Goal: Task Accomplishment & Management: Manage account settings

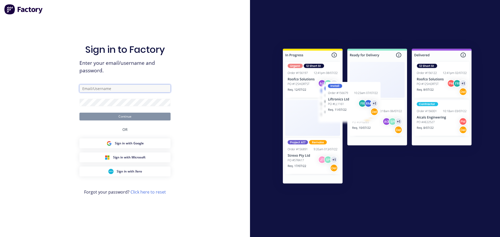
click at [108, 88] on input "text" at bounding box center [124, 89] width 91 height 8
drag, startPoint x: 91, startPoint y: 88, endPoint x: 67, endPoint y: 88, distance: 24.0
click at [67, 88] on div "Sign in to Factory Enter your email/username and password. cat Continue OR Sign…" at bounding box center [125, 118] width 250 height 237
type input "cathy"
type input "[PERSON_NAME][EMAIL_ADDRESS][DOMAIN_NAME]"
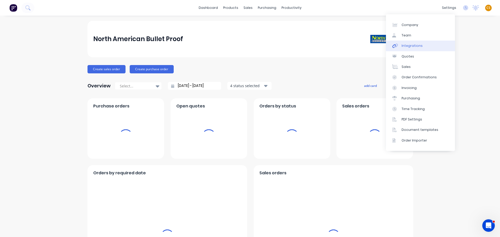
drag, startPoint x: 414, startPoint y: 47, endPoint x: 408, endPoint y: 51, distance: 7.6
click at [414, 47] on div "Integrations" at bounding box center [412, 46] width 21 height 5
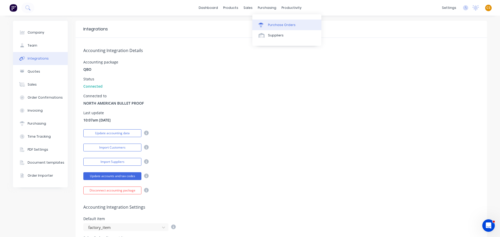
click at [276, 26] on div "Purchase Orders" at bounding box center [282, 25] width 28 height 5
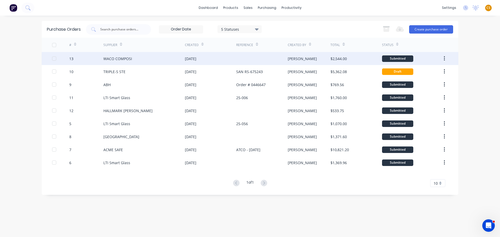
click at [111, 58] on div "WACO COMPOSI" at bounding box center [117, 58] width 29 height 5
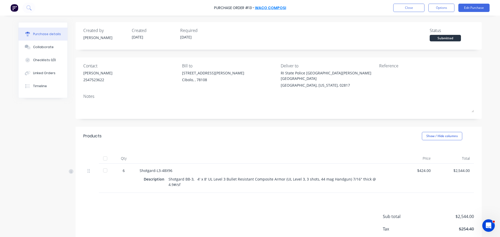
click at [277, 9] on link "WACO COMPOSI" at bounding box center [270, 7] width 31 height 5
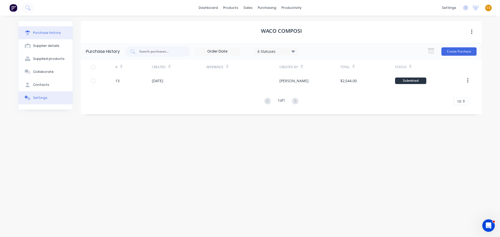
click at [45, 100] on div "Settings" at bounding box center [40, 98] width 14 height 5
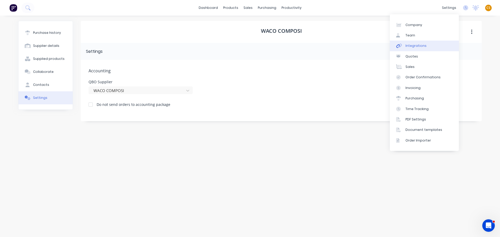
click at [415, 47] on div "Integrations" at bounding box center [416, 46] width 21 height 5
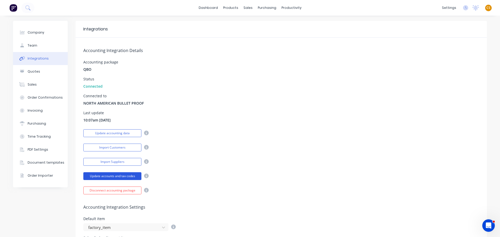
click at [107, 176] on button "Update accounts and tax codes" at bounding box center [112, 176] width 58 height 8
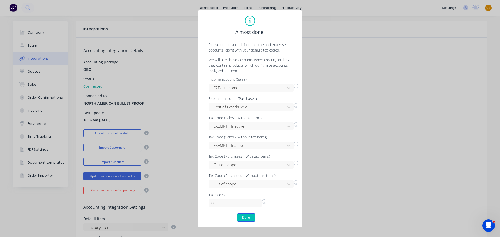
click at [245, 218] on button "Done" at bounding box center [246, 218] width 19 height 8
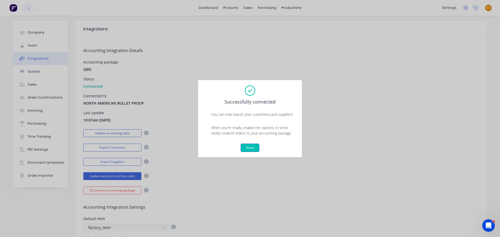
click at [249, 150] on button "Done" at bounding box center [250, 148] width 19 height 8
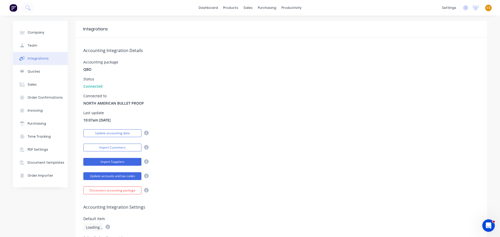
click at [118, 162] on button "Import Suppliers" at bounding box center [112, 162] width 58 height 8
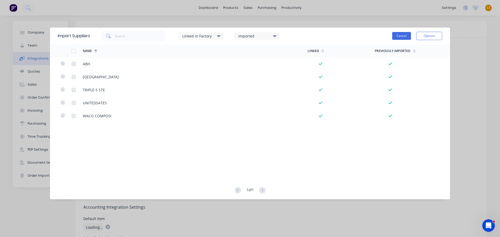
click at [399, 36] on button "Cancel" at bounding box center [401, 36] width 19 height 8
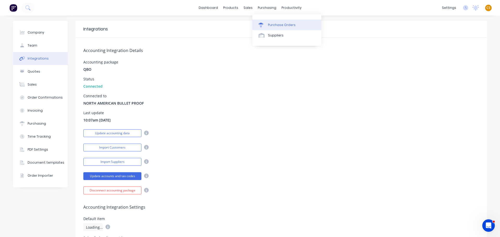
click at [279, 25] on div "Purchase Orders" at bounding box center [282, 25] width 28 height 5
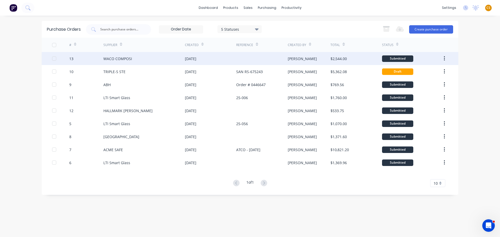
click at [129, 58] on div "WACO COMPOSI" at bounding box center [117, 58] width 29 height 5
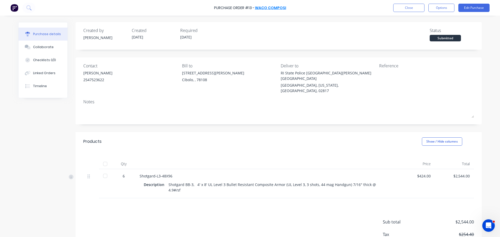
click at [271, 8] on link "WACO COMPOSI" at bounding box center [270, 7] width 31 height 5
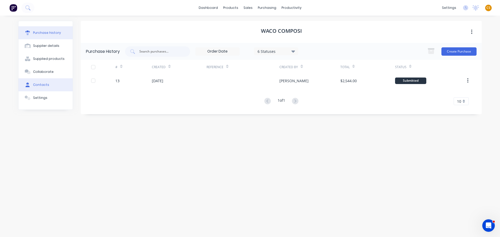
click at [39, 83] on div "Contacts" at bounding box center [41, 85] width 16 height 5
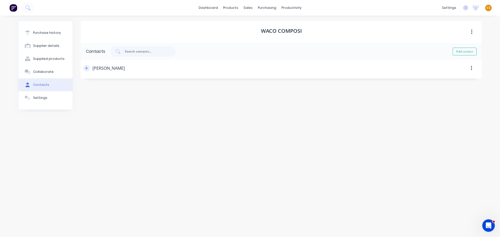
click at [87, 68] on icon "button" at bounding box center [86, 68] width 3 height 3
click at [144, 112] on input "mjones@armorcore.com" at bounding box center [125, 111] width 73 height 8
click at [214, 98] on div "Contact Name Melissa Jones Email address mjones@armorcore.com Phone Internation…" at bounding box center [282, 120] width 386 height 79
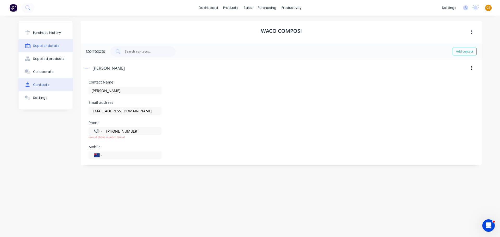
click at [36, 48] on div "Supplier details" at bounding box center [46, 46] width 26 height 5
select select "US"
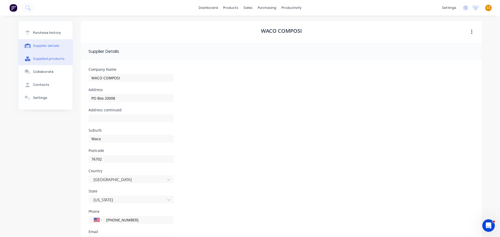
click at [47, 59] on div "Supplied products" at bounding box center [49, 59] width 32 height 5
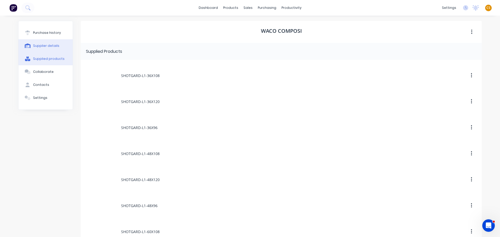
click at [35, 49] on button "Supplier details" at bounding box center [45, 45] width 54 height 13
select select "US"
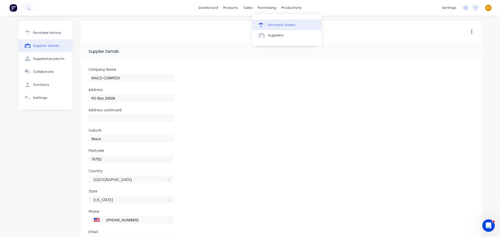
click at [278, 28] on link "Purchase Orders" at bounding box center [286, 25] width 69 height 10
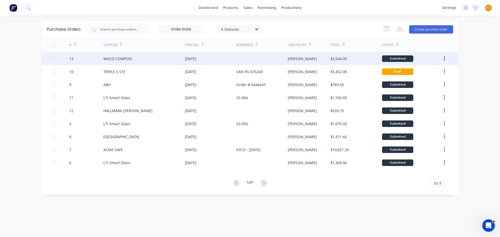
click at [82, 61] on div "13" at bounding box center [86, 58] width 34 height 13
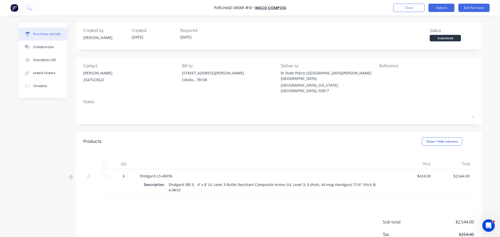
click at [437, 7] on button "Options" at bounding box center [442, 8] width 26 height 8
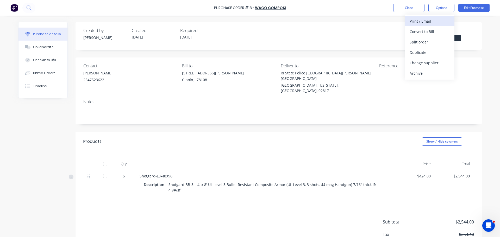
click at [422, 23] on div "Print / Email" at bounding box center [430, 21] width 40 height 8
click at [410, 32] on div "With pricing" at bounding box center [430, 32] width 40 height 8
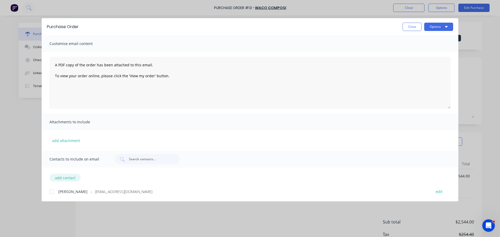
click at [62, 180] on button "add contact" at bounding box center [65, 178] width 31 height 8
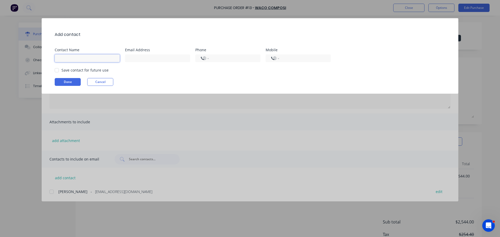
click at [67, 60] on input at bounding box center [87, 58] width 65 height 8
type input "cathy@factory.app"
drag, startPoint x: 90, startPoint y: 57, endPoint x: 40, endPoint y: 58, distance: 50.3
click at [40, 58] on div "Add contact Contact Name cathy@factory.app Email Address cathy@factory.app Phon…" at bounding box center [250, 118] width 500 height 237
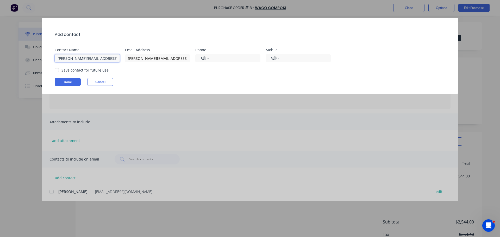
type input "a"
type input "Cathy"
click at [163, 77] on div "Add contact Contact Name Cathy Email Address cathy@factory.app Phone Internatio…" at bounding box center [250, 56] width 417 height 76
click at [57, 70] on div at bounding box center [57, 70] width 10 height 10
click at [59, 81] on button "Done" at bounding box center [68, 82] width 26 height 8
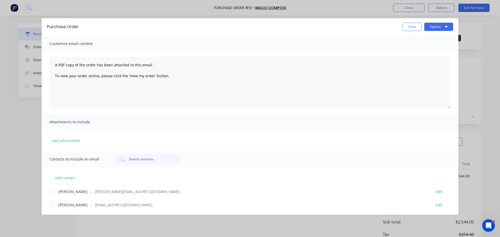
click at [51, 192] on div at bounding box center [51, 192] width 10 height 10
click at [436, 26] on button "Options" at bounding box center [438, 27] width 29 height 8
click at [414, 62] on div "Email" at bounding box center [429, 61] width 40 height 8
click at [60, 226] on span "×" at bounding box center [61, 227] width 3 height 7
click at [51, 193] on div at bounding box center [51, 192] width 10 height 10
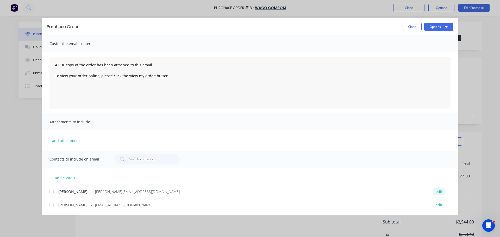
click at [439, 193] on button "edit" at bounding box center [439, 191] width 13 height 7
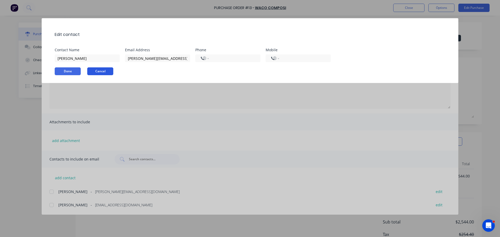
click at [109, 73] on button "Cancel" at bounding box center [100, 71] width 26 height 8
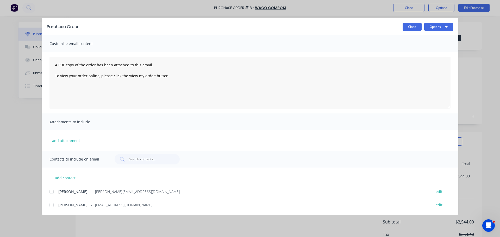
click at [409, 28] on button "Close" at bounding box center [412, 27] width 19 height 8
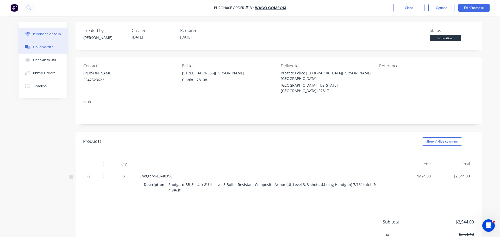
click at [48, 47] on div "Collaborate" at bounding box center [43, 47] width 21 height 5
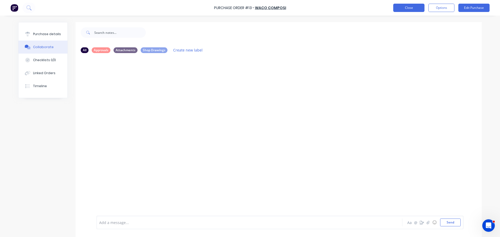
click at [413, 7] on button "Close" at bounding box center [408, 8] width 31 height 8
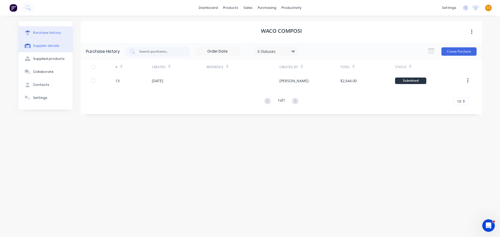
click at [54, 47] on div "Supplier details" at bounding box center [46, 46] width 26 height 5
select select "US"
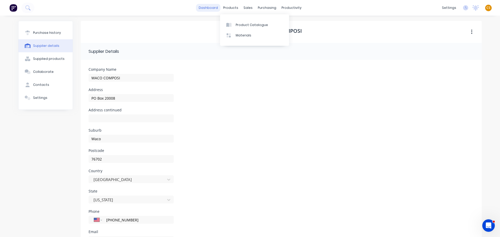
click at [213, 8] on link "dashboard" at bounding box center [208, 8] width 24 height 8
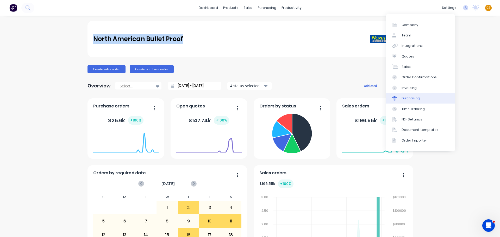
click at [425, 97] on link "Purchasing" at bounding box center [420, 98] width 69 height 10
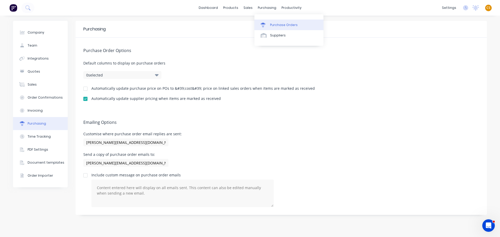
click at [276, 26] on div "Purchase Orders" at bounding box center [284, 25] width 28 height 5
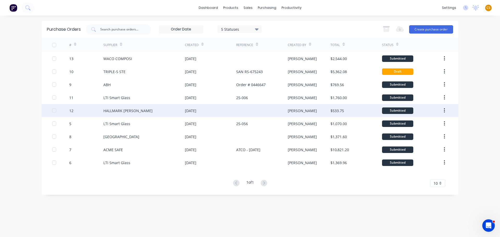
click at [84, 113] on div "12" at bounding box center [86, 110] width 34 height 13
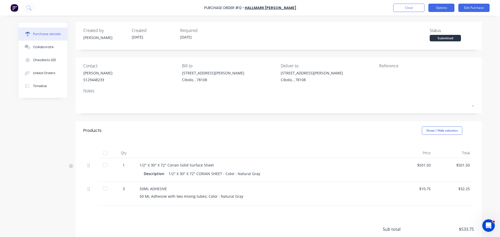
click at [440, 8] on button "Options" at bounding box center [442, 8] width 26 height 8
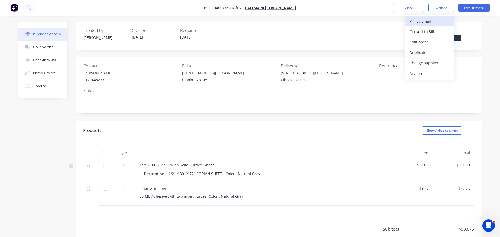
click at [415, 20] on div "Print / Email" at bounding box center [430, 21] width 40 height 8
click at [430, 40] on div "Without pricing" at bounding box center [430, 42] width 40 height 8
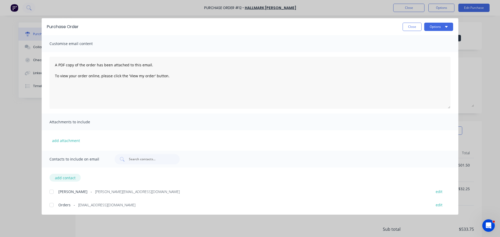
click at [60, 179] on button "add contact" at bounding box center [65, 178] width 31 height 8
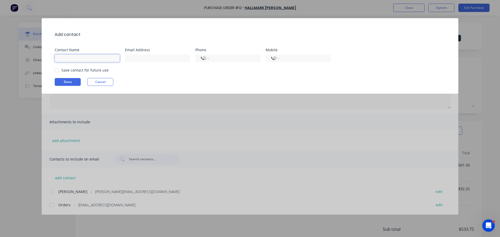
click at [90, 58] on input at bounding box center [87, 58] width 65 height 8
type input "cathy@factory.app"
drag, startPoint x: 96, startPoint y: 60, endPoint x: 39, endPoint y: 55, distance: 57.0
click at [39, 55] on div "Add contact Contact Name cathy@factory.app Email Address cathy@factory.app Phon…" at bounding box center [250, 118] width 500 height 237
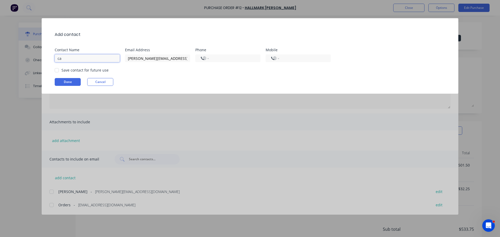
type input "c"
type input "Cathy"
click at [177, 80] on div "Done Cancel" at bounding box center [253, 82] width 396 height 8
click at [57, 72] on div at bounding box center [57, 70] width 10 height 10
click at [62, 82] on button "Done" at bounding box center [68, 82] width 26 height 8
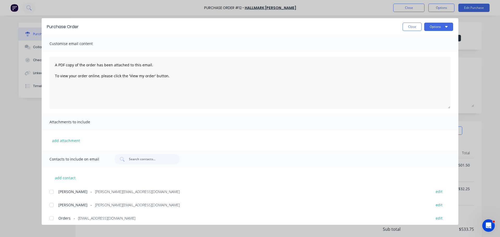
click at [51, 193] on div at bounding box center [51, 192] width 10 height 10
click at [435, 27] on button "Options" at bounding box center [438, 27] width 29 height 8
click at [412, 61] on div "Email" at bounding box center [429, 61] width 40 height 8
click at [60, 227] on span "×" at bounding box center [61, 227] width 3 height 7
click at [408, 31] on div "Purchase Order Close Options" at bounding box center [250, 26] width 417 height 17
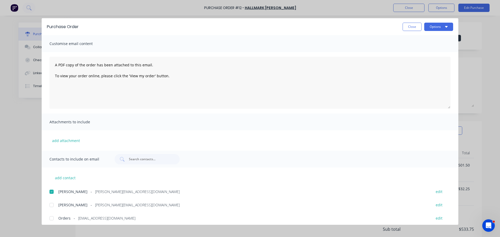
drag, startPoint x: 409, startPoint y: 26, endPoint x: 409, endPoint y: 29, distance: 3.4
click at [409, 26] on button "Close" at bounding box center [412, 27] width 19 height 8
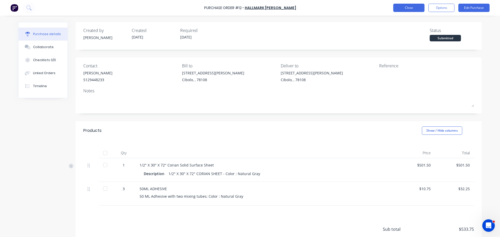
click at [403, 9] on button "Close" at bounding box center [408, 8] width 31 height 8
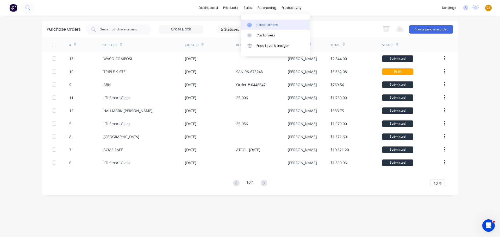
click at [259, 23] on div "Sales Orders" at bounding box center [267, 25] width 21 height 5
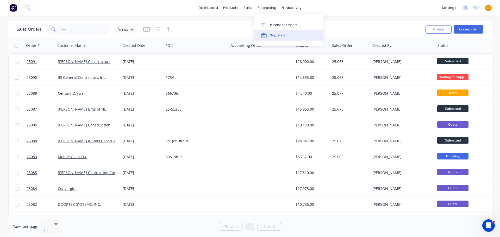
click at [279, 38] on link "Suppliers" at bounding box center [289, 35] width 69 height 10
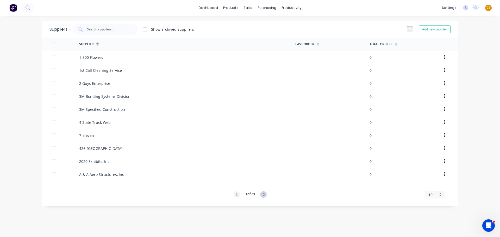
click at [397, 43] on icon at bounding box center [396, 44] width 2 height 4
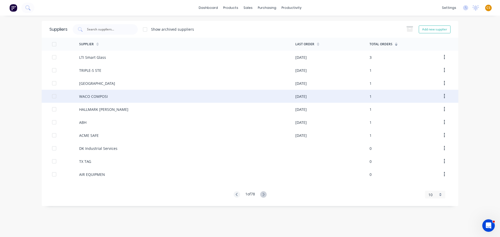
click at [104, 97] on div "WACO COMPOSI" at bounding box center [93, 96] width 29 height 5
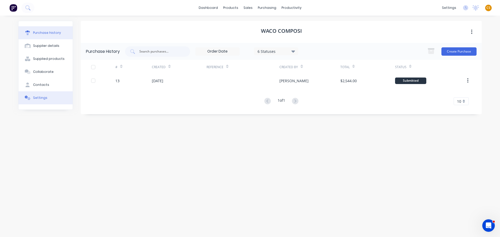
click at [47, 100] on button "Settings" at bounding box center [45, 97] width 54 height 13
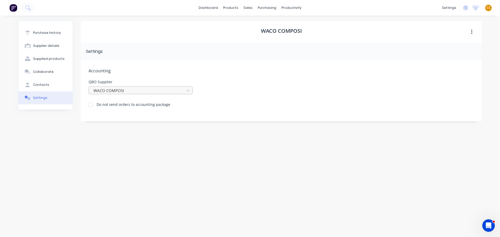
click at [118, 91] on div at bounding box center [137, 91] width 89 height 7
click at [112, 135] on div "WACO COMPOSI" at bounding box center [128, 131] width 78 height 5
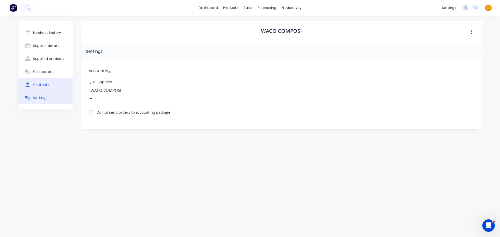
click at [47, 88] on button "Contacts" at bounding box center [45, 84] width 54 height 13
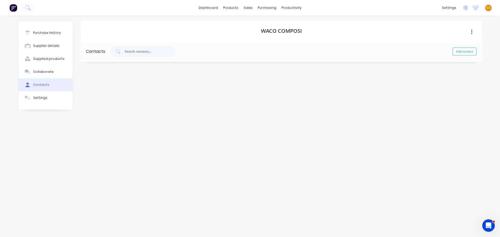
select select "AU"
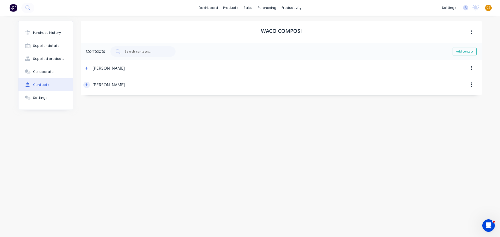
click at [85, 84] on icon "button" at bounding box center [86, 85] width 3 height 4
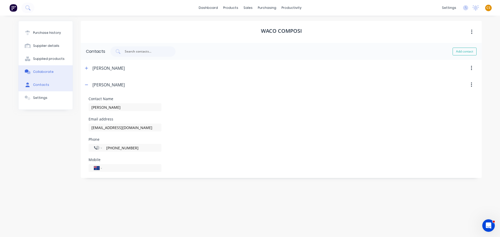
click at [56, 73] on button "Collaborate" at bounding box center [45, 71] width 54 height 13
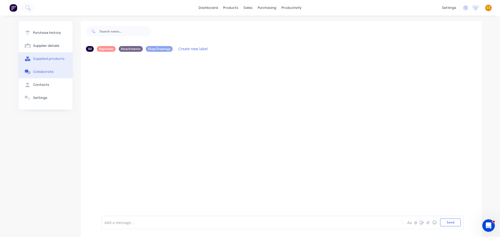
click at [51, 59] on div "Supplied products" at bounding box center [49, 59] width 32 height 5
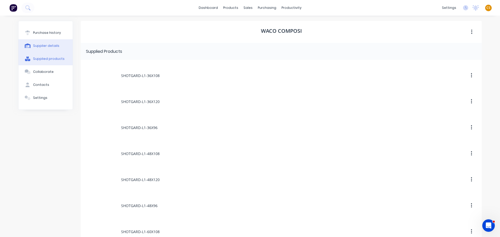
click at [47, 46] on div "Supplier details" at bounding box center [46, 46] width 26 height 5
select select "US"
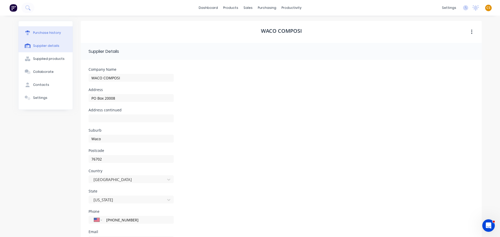
click at [39, 30] on div "Purchase history" at bounding box center [47, 32] width 28 height 5
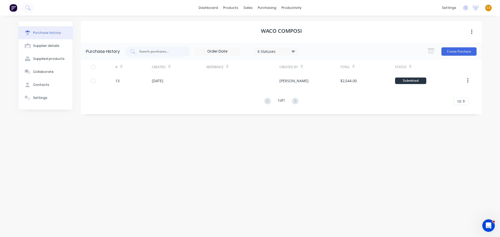
click at [487, 8] on span "CS" at bounding box center [489, 7] width 4 height 5
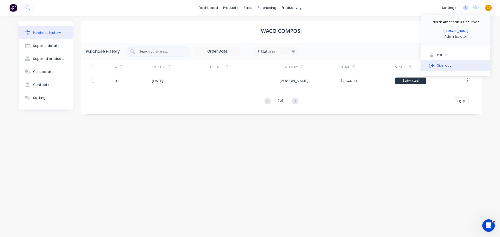
click at [446, 67] on div "Sign out" at bounding box center [444, 65] width 14 height 5
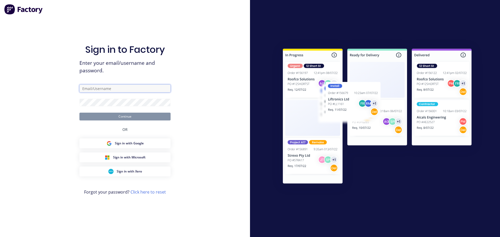
click at [91, 88] on input "text" at bounding box center [124, 89] width 91 height 8
type input "[PERSON_NAME][EMAIL_ADDRESS][DOMAIN_NAME]"
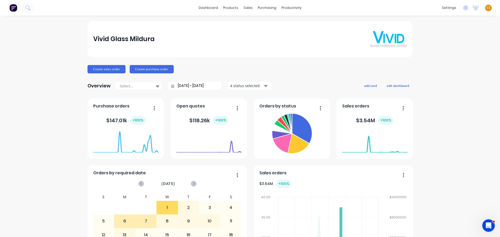
click at [243, 24] on div "Product Catalogue" at bounding box center [252, 25] width 32 height 5
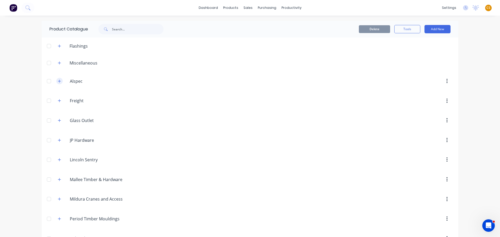
click at [58, 81] on icon "button" at bounding box center [59, 81] width 3 height 3
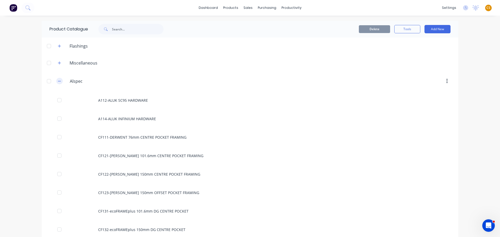
click at [58, 81] on icon "button" at bounding box center [59, 81] width 3 height 0
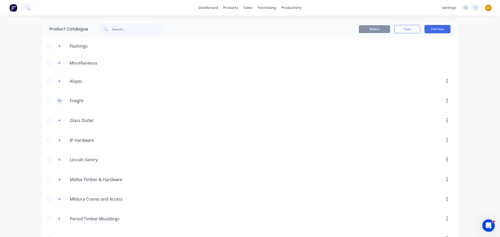
click at [56, 101] on button "button" at bounding box center [59, 101] width 7 height 7
click at [58, 120] on icon "button" at bounding box center [59, 121] width 3 height 4
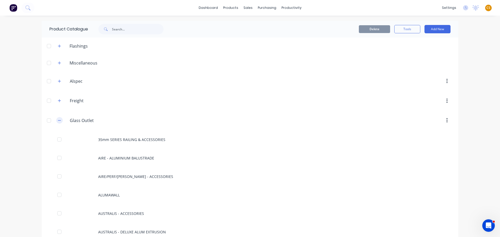
click at [58, 120] on icon "button" at bounding box center [59, 121] width 3 height 4
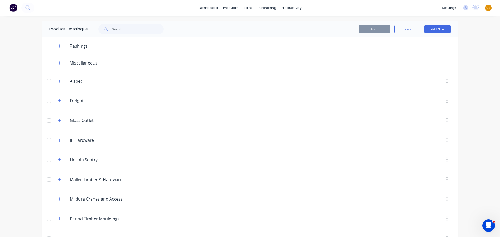
click at [10, 101] on div "dashboard products sales purchasing productivity dashboard products Product Cat…" at bounding box center [250, 118] width 500 height 237
click at [58, 82] on icon "button" at bounding box center [59, 81] width 3 height 4
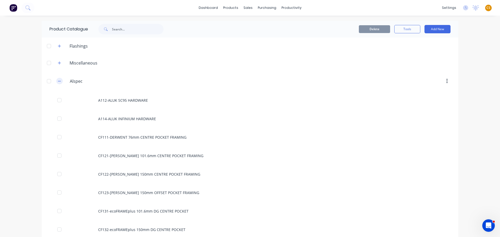
click at [56, 82] on button "button" at bounding box center [59, 81] width 7 height 7
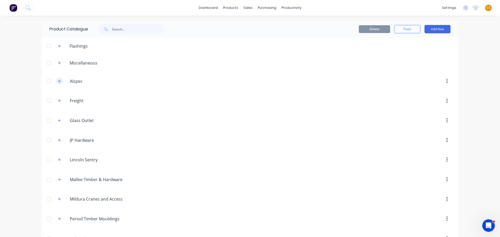
click at [59, 83] on icon "button" at bounding box center [59, 81] width 3 height 4
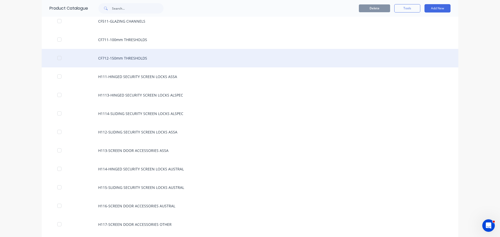
scroll to position [1094, 0]
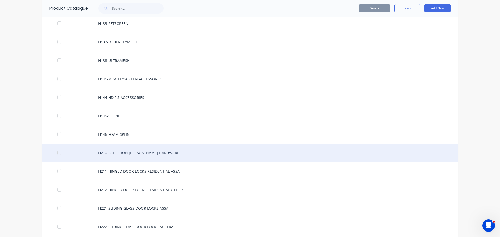
click at [133, 153] on div "H2101-ALLEGION VERTA HARDWARE" at bounding box center [250, 153] width 417 height 18
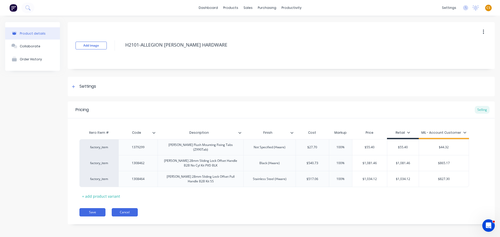
click at [122, 210] on button "Cancel" at bounding box center [125, 212] width 26 height 8
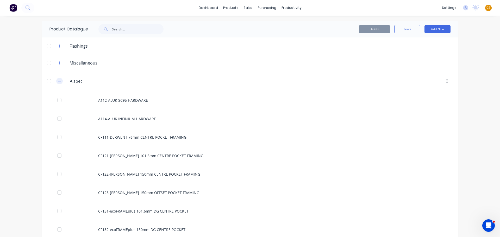
click at [58, 82] on icon "button" at bounding box center [59, 81] width 3 height 4
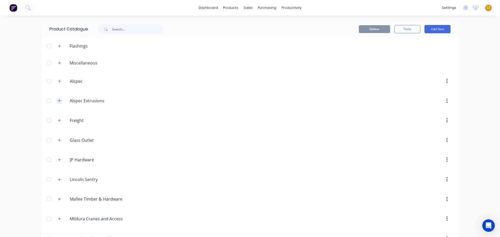
click at [58, 101] on icon "button" at bounding box center [59, 101] width 3 height 4
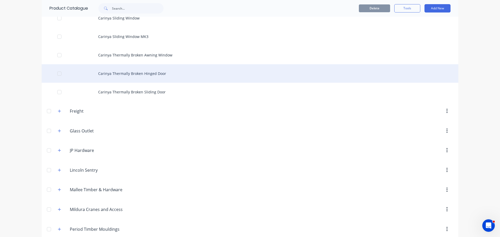
scroll to position [313, 0]
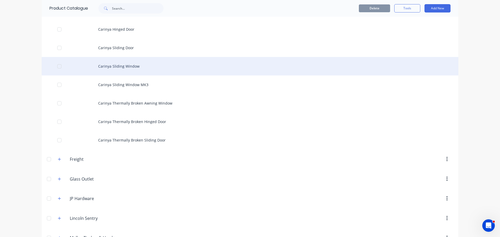
click at [125, 67] on div "Carinya Sliding Window" at bounding box center [250, 66] width 417 height 18
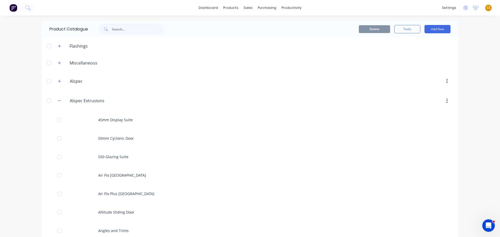
drag, startPoint x: 59, startPoint y: 101, endPoint x: 78, endPoint y: 96, distance: 19.7
click at [59, 101] on icon "button" at bounding box center [59, 101] width 3 height 4
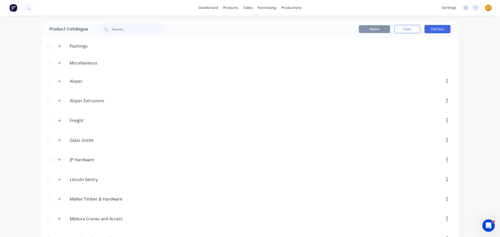
click at [15, 86] on div "dashboard products sales purchasing productivity dashboard products Product Cat…" at bounding box center [250, 118] width 500 height 237
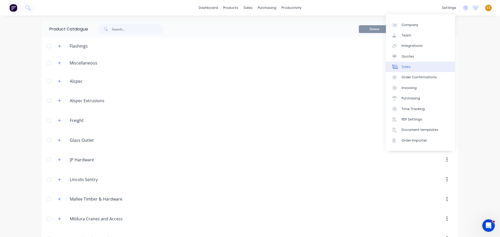
click at [412, 67] on link "Sales" at bounding box center [420, 67] width 69 height 10
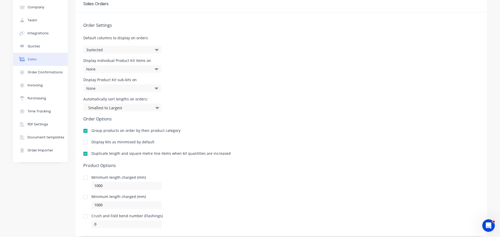
scroll to position [37, 0]
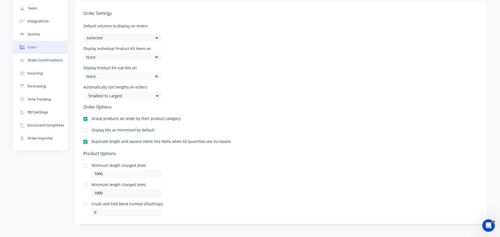
click at [92, 141] on div "Duplicate length and square metre line items when kit quantities are increased" at bounding box center [160, 142] width 139 height 4
drag, startPoint x: 92, startPoint y: 141, endPoint x: 210, endPoint y: 138, distance: 118.3
click at [210, 138] on div "Order Settings Default columns to display on orders 3 selected Display individu…" at bounding box center [282, 109] width 412 height 216
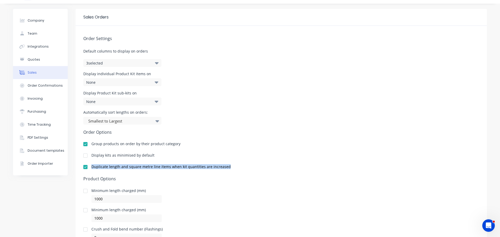
scroll to position [0, 0]
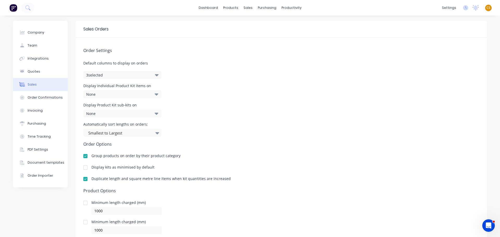
click at [487, 9] on span "CS" at bounding box center [489, 7] width 4 height 5
click at [437, 69] on button "Sign out" at bounding box center [456, 65] width 69 height 10
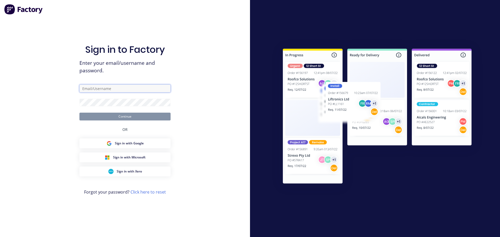
click at [111, 87] on input "text" at bounding box center [124, 89] width 91 height 8
type input "[PERSON_NAME][EMAIL_ADDRESS][DOMAIN_NAME]"
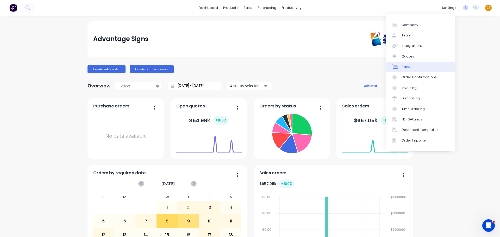
click at [416, 67] on link "Sales" at bounding box center [420, 67] width 69 height 10
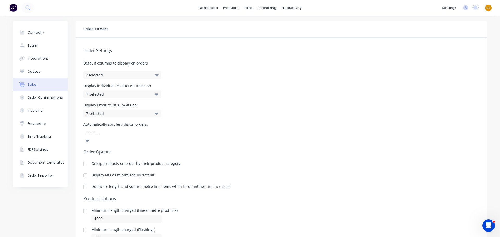
click at [110, 114] on div "7 selected" at bounding box center [116, 113] width 61 height 5
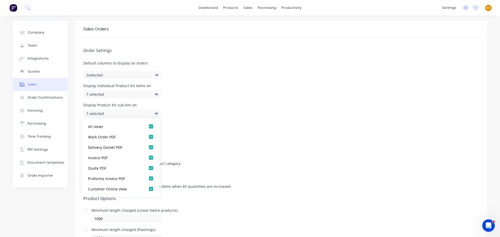
click at [110, 114] on div "7 selected" at bounding box center [116, 113] width 61 height 5
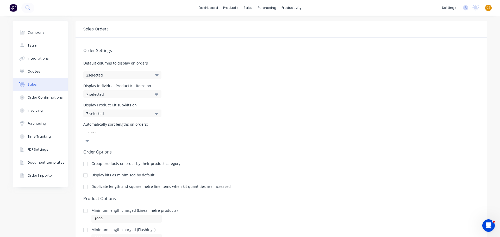
click at [239, 111] on div "Display Product Kit sub-kits on 7 selected" at bounding box center [281, 110] width 396 height 14
click at [155, 114] on icon at bounding box center [157, 114] width 4 height 6
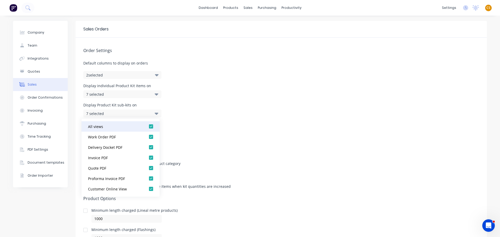
click at [148, 125] on div at bounding box center [151, 126] width 10 height 10
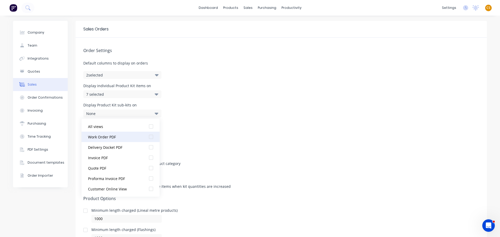
click at [147, 137] on div at bounding box center [151, 137] width 10 height 10
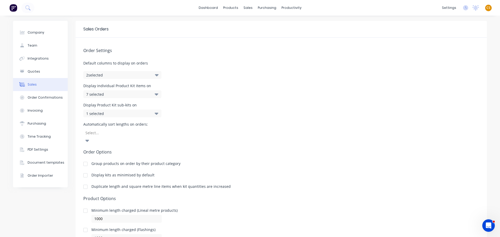
click at [232, 134] on div "Automatically sort lengths on orders: Select..." at bounding box center [281, 134] width 396 height 22
click at [155, 94] on icon at bounding box center [157, 94] width 4 height 6
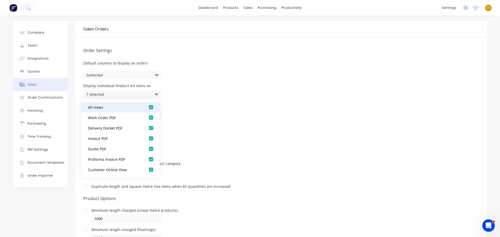
click at [147, 107] on div at bounding box center [151, 107] width 10 height 10
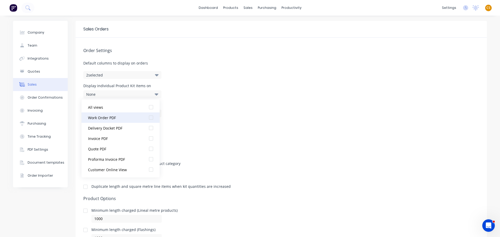
click at [147, 118] on div at bounding box center [151, 118] width 10 height 10
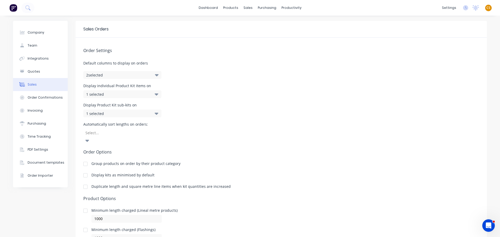
click at [232, 118] on div "Order Settings Default columns to display on orders 2 selected Display individu…" at bounding box center [282, 150] width 412 height 224
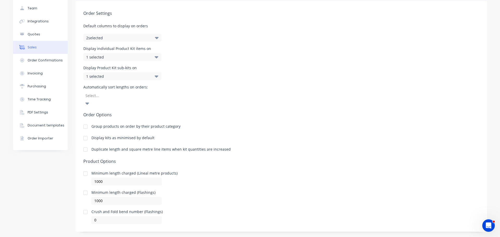
click at [84, 145] on div at bounding box center [85, 150] width 10 height 10
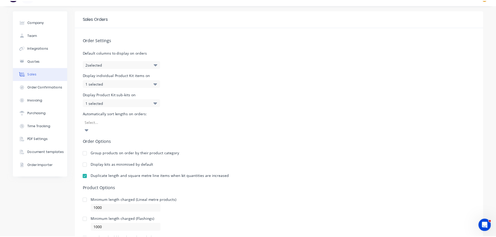
scroll to position [0, 0]
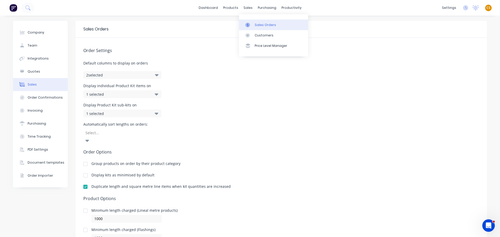
click at [263, 25] on div "Sales Orders" at bounding box center [265, 25] width 21 height 5
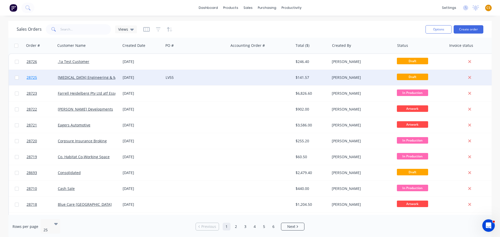
click at [44, 79] on link "28725" at bounding box center [42, 78] width 31 height 16
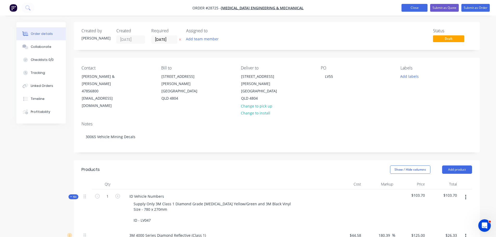
click at [410, 8] on button "Close" at bounding box center [415, 8] width 26 height 8
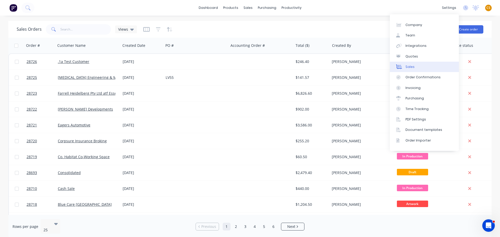
click at [426, 69] on link "Sales" at bounding box center [424, 67] width 69 height 10
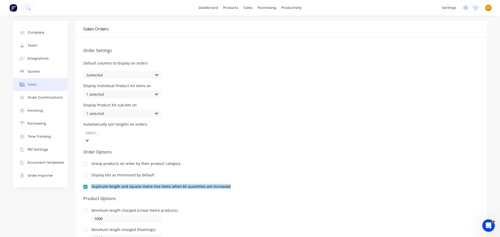
drag, startPoint x: 227, startPoint y: 179, endPoint x: 88, endPoint y: 177, distance: 138.4
click at [88, 185] on div "Duplicate length and square metre line items when kit quantities are increased" at bounding box center [281, 188] width 396 height 6
copy div "Duplicate length and square metre line items when kit quantities are increased"
click at [487, 8] on span "CS" at bounding box center [489, 7] width 4 height 5
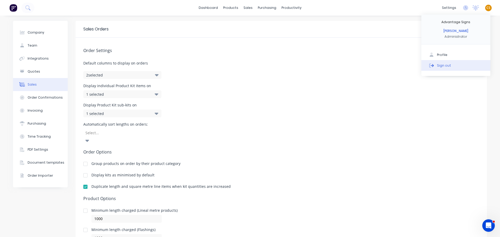
click at [440, 65] on div "Sign out" at bounding box center [444, 65] width 14 height 5
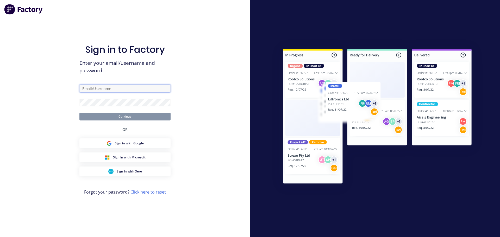
click at [107, 89] on input "text" at bounding box center [124, 89] width 91 height 8
type input "[PERSON_NAME][EMAIL_ADDRESS][DOMAIN_NAME]"
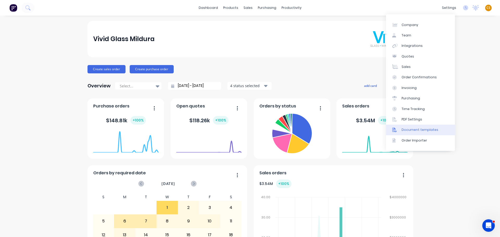
click at [434, 132] on div "Document templates" at bounding box center [420, 130] width 37 height 5
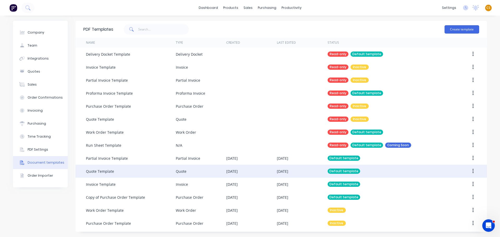
click at [112, 170] on div "Quote Template" at bounding box center [100, 171] width 28 height 5
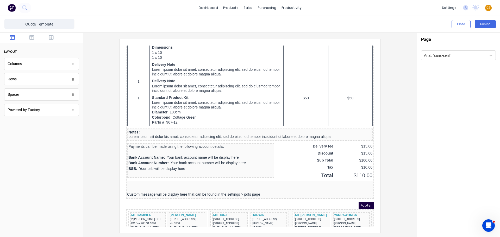
scroll to position [329, 0]
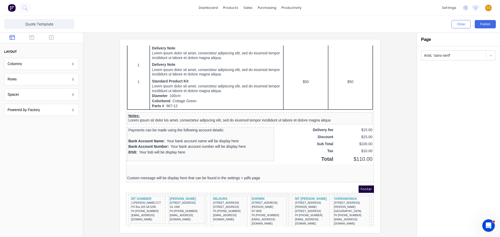
drag, startPoint x: 365, startPoint y: 172, endPoint x: 500, endPoint y: 224, distance: 144.7
click at [458, 24] on button "Close" at bounding box center [461, 24] width 19 height 8
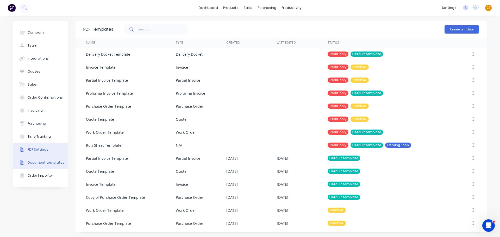
click at [39, 150] on div "PDF Settings" at bounding box center [38, 149] width 21 height 5
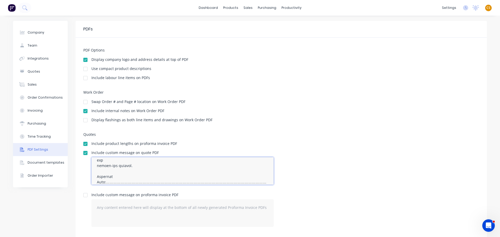
scroll to position [416, 0]
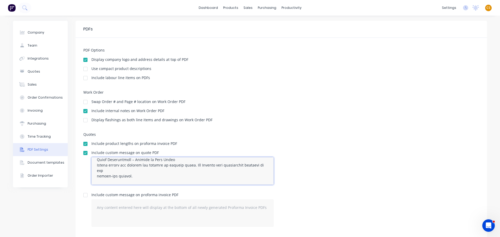
click at [104, 169] on textarea at bounding box center [182, 171] width 182 height 28
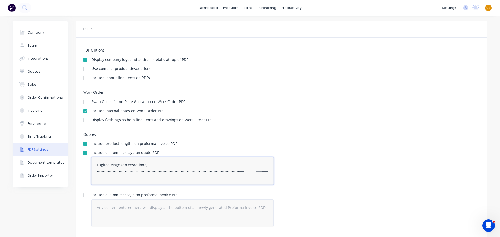
scroll to position [525, 0]
drag, startPoint x: 93, startPoint y: 165, endPoint x: 213, endPoint y: 202, distance: 125.3
click at [213, 202] on div "Quotes Include product lengths on proforma invoice PDF Include custom message o…" at bounding box center [281, 184] width 396 height 103
type textarea "Lorem & Ipsumdolor si Amet 6. Consectetur • “Adipisc” elits Doeiu Tempo Incidid…"
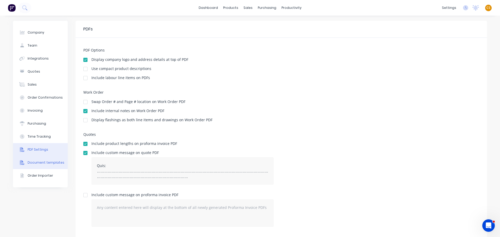
click at [42, 162] on div "Document templates" at bounding box center [46, 162] width 37 height 5
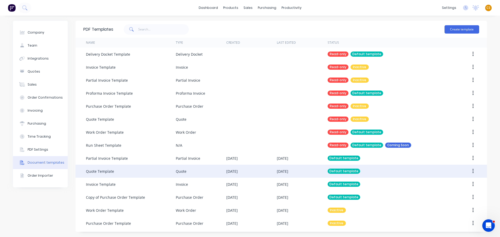
click at [121, 174] on div "Quote Template" at bounding box center [131, 171] width 90 height 13
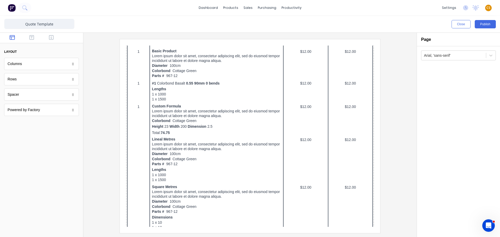
scroll to position [329, 0]
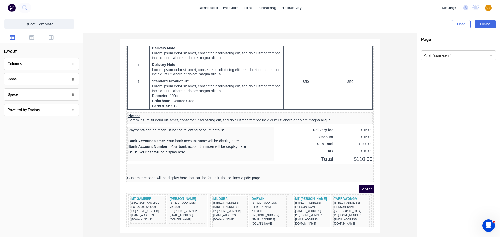
click at [11, 37] on icon "button" at bounding box center [12, 37] width 5 height 5
click at [32, 37] on icon "button" at bounding box center [31, 37] width 5 height 5
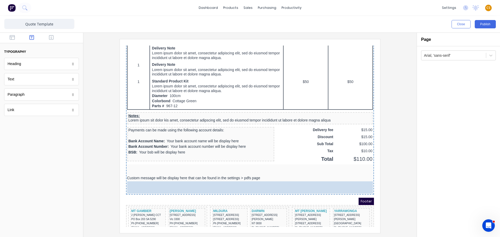
drag, startPoint x: 40, startPoint y: 83, endPoint x: 165, endPoint y: 186, distance: 162.3
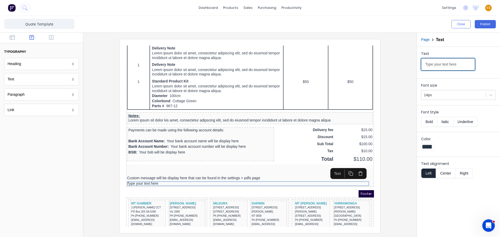
click at [427, 63] on input "Type your text here" at bounding box center [448, 64] width 54 height 12
click at [425, 63] on input "Type your text here" at bounding box center [448, 64] width 54 height 12
drag, startPoint x: 458, startPoint y: 64, endPoint x: 412, endPoint y: 65, distance: 45.9
click at [412, 65] on div "Close Publish Components typography Heading Heading Text Text Paragraph Paragra…" at bounding box center [250, 126] width 500 height 221
paste input "erms & Conditions of Sale 1. Definitions • “Company” means Vivid Glass Windows …"
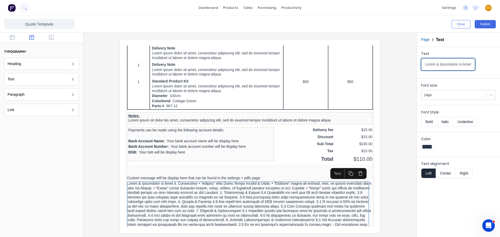
scroll to position [0, 6435]
type input "Terms & Conditions of Sale 1. Definitions • “Company” means Vivid Glass Windows…"
click at [88, 195] on div at bounding box center [249, 135] width 333 height 205
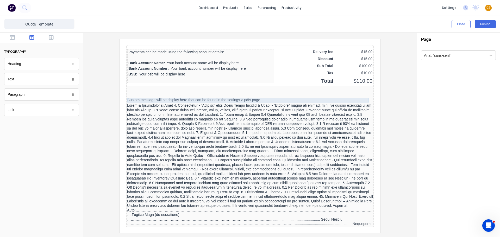
scroll to position [479, 0]
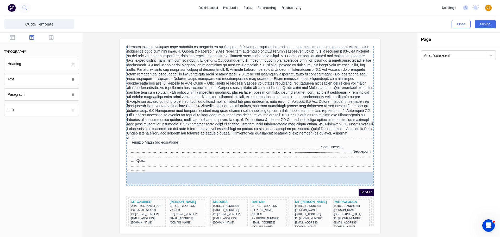
drag, startPoint x: 27, startPoint y: 84, endPoint x: 133, endPoint y: 184, distance: 146.5
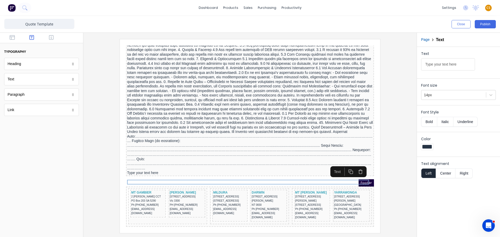
scroll to position [484, 0]
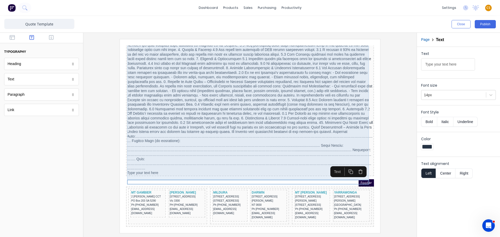
click at [157, 165] on div at bounding box center [244, 93] width 246 height 141
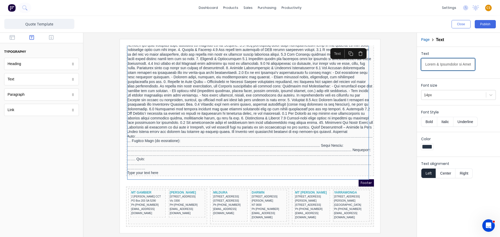
click at [461, 63] on input "Text" at bounding box center [448, 64] width 54 height 12
drag, startPoint x: 464, startPoint y: 65, endPoint x: 489, endPoint y: 176, distance: 113.9
click at [489, 176] on form "Text Font size 14px Font Style Bold Italic Underline Color Text alignment Left …" at bounding box center [458, 114] width 83 height 135
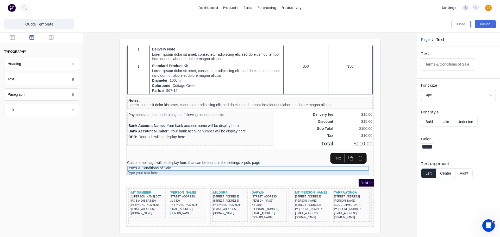
click at [137, 169] on div "Type your text here" at bounding box center [244, 167] width 246 height 5
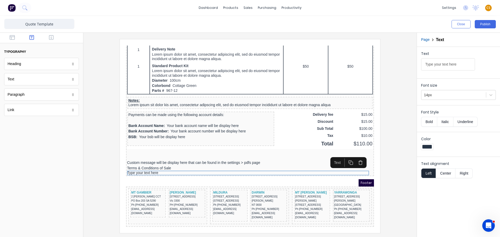
scroll to position [338, 0]
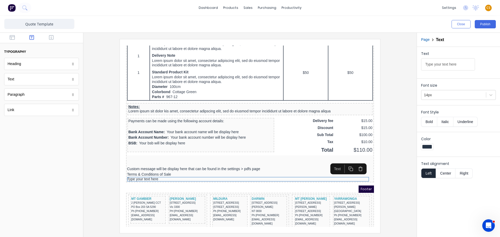
click at [399, 64] on div at bounding box center [250, 136] width 325 height 194
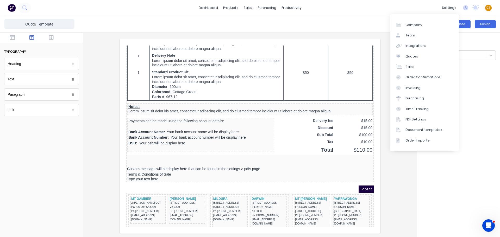
click at [462, 23] on button "Close" at bounding box center [461, 24] width 19 height 8
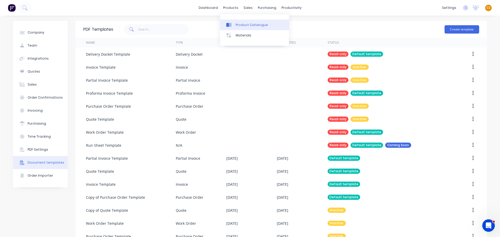
click at [252, 24] on div "Product Catalogue" at bounding box center [252, 25] width 32 height 5
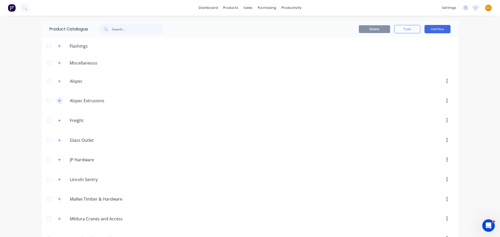
click at [58, 101] on icon "button" at bounding box center [59, 101] width 3 height 3
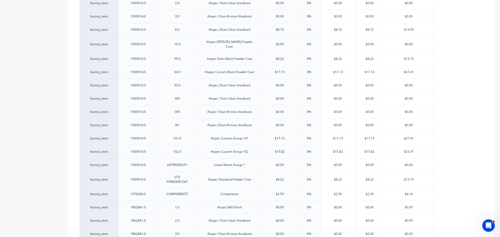
scroll to position [78, 0]
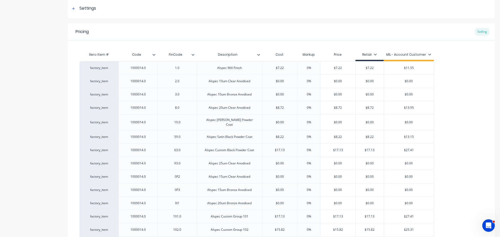
type textarea "x"
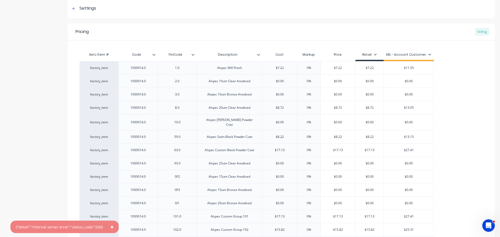
click at [110, 228] on span "×" at bounding box center [111, 227] width 3 height 7
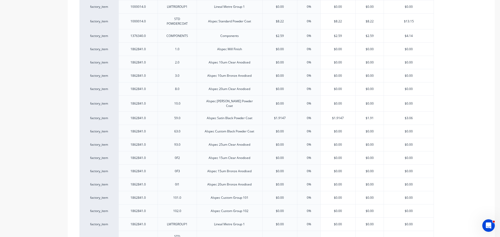
scroll to position [0, 0]
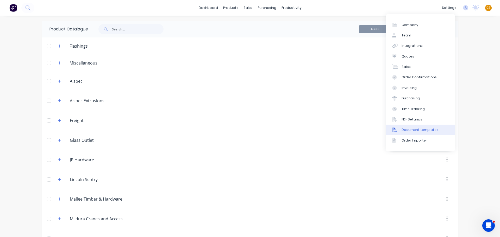
click at [433, 128] on div "Document templates" at bounding box center [420, 130] width 37 height 5
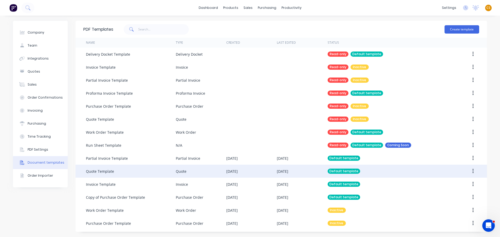
click at [116, 171] on div "Quote Template" at bounding box center [131, 171] width 90 height 13
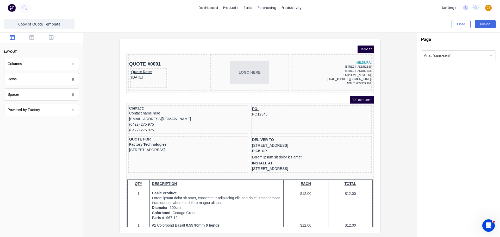
drag, startPoint x: 32, startPoint y: 23, endPoint x: 0, endPoint y: 26, distance: 32.2
click at [0, 26] on div "Copy of Quote Template Close Publish Components layout Columns Columns Rows Row…" at bounding box center [250, 126] width 500 height 221
click at [60, 24] on input "Quote Template" at bounding box center [39, 24] width 70 height 10
type input "Quote Template - [PERSON_NAME]"
click at [390, 117] on div at bounding box center [250, 136] width 325 height 194
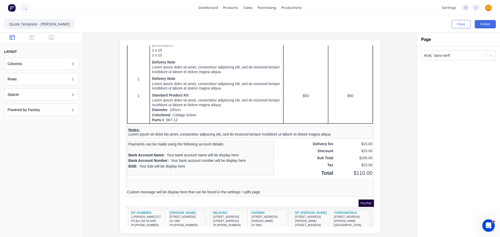
scroll to position [329, 0]
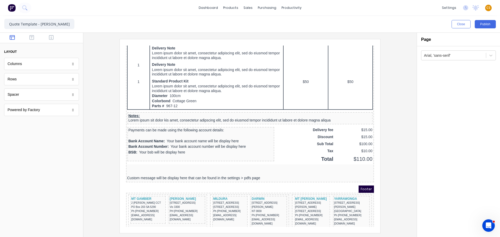
drag, startPoint x: 366, startPoint y: 97, endPoint x: 495, endPoint y: 265, distance: 211.8
click at [237, 172] on div "Custom message will be display here that can be found in the settings > pdfs pa…" at bounding box center [244, 172] width 246 height 5
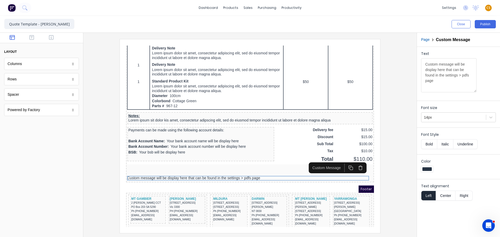
click at [355, 163] on icon "button" at bounding box center [354, 161] width 5 height 5
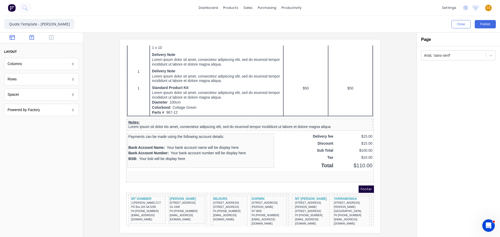
click at [30, 39] on icon "button" at bounding box center [31, 37] width 5 height 5
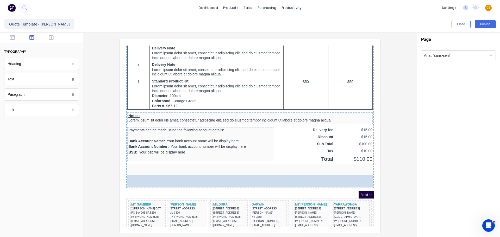
drag, startPoint x: 37, startPoint y: 79, endPoint x: 39, endPoint y: 129, distance: 50.6
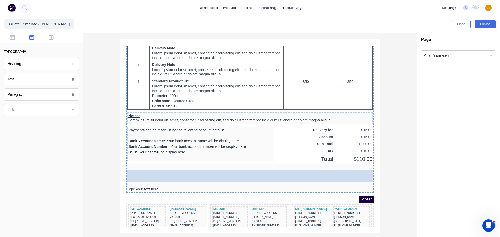
drag, startPoint x: 29, startPoint y: 80, endPoint x: 15, endPoint y: 128, distance: 49.7
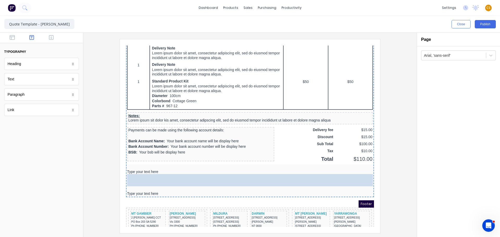
drag, startPoint x: 45, startPoint y: 97, endPoint x: 152, endPoint y: 180, distance: 135.3
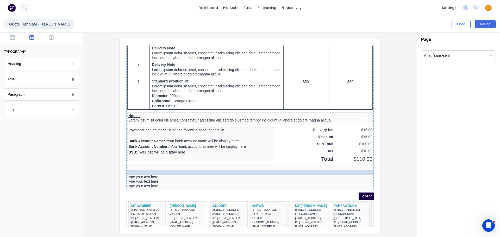
drag, startPoint x: 137, startPoint y: 175, endPoint x: 139, endPoint y: 164, distance: 11.2
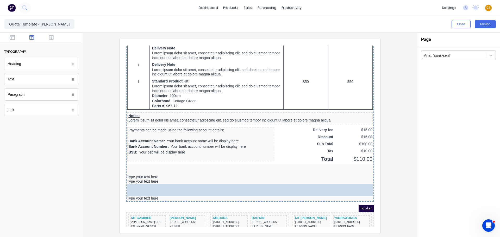
drag, startPoint x: 23, startPoint y: 82, endPoint x: 10, endPoint y: 137, distance: 56.7
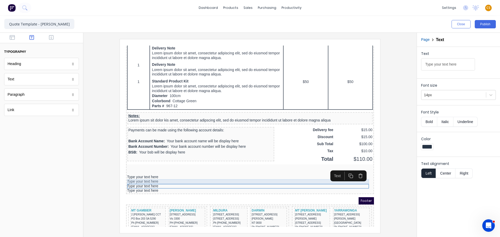
click at [174, 174] on div "Type your text here" at bounding box center [244, 175] width 246 height 5
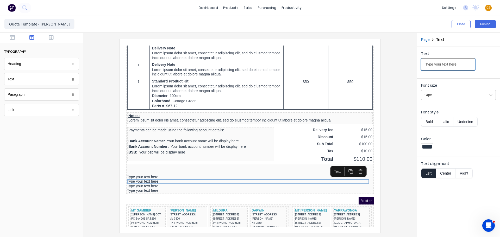
click at [459, 63] on input "Type your text here" at bounding box center [448, 64] width 54 height 12
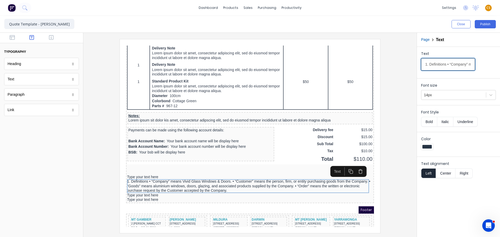
scroll to position [0, 537]
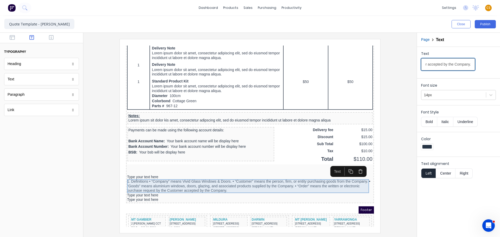
type input "1. Definitions • “Company” means Vivid Glass Windows & Doors. • “Customer” mean…"
click at [226, 175] on div "1. Definitions • “Company” means Vivid Glass Windows & Doors. • “Customer” mean…" at bounding box center [244, 180] width 246 height 14
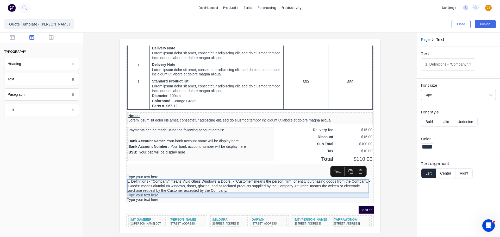
click at [143, 189] on div "Type your text here" at bounding box center [244, 189] width 246 height 5
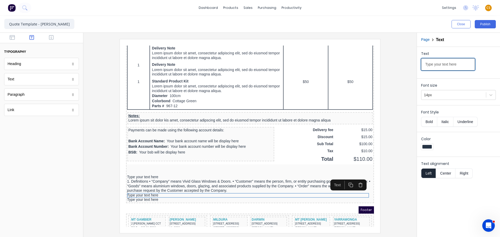
drag, startPoint x: 461, startPoint y: 63, endPoint x: 413, endPoint y: 64, distance: 47.2
click at [413, 64] on div "Close Publish Components typography Heading Heading Text Text Paragraph Paragra…" at bounding box center [250, 126] width 500 height 221
paste input "2. Quotations & Orders 2.1 Quotations are valid for 30 days unless otherwise st…"
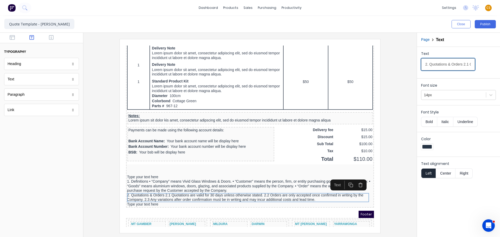
scroll to position [0, 386]
type input "2. Quotations & Orders 2.1 Quotations are valid for 30 days unless otherwise st…"
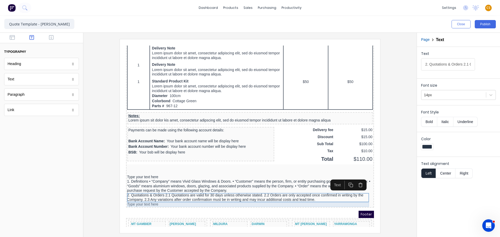
click at [145, 198] on div "Type your text here" at bounding box center [244, 198] width 246 height 5
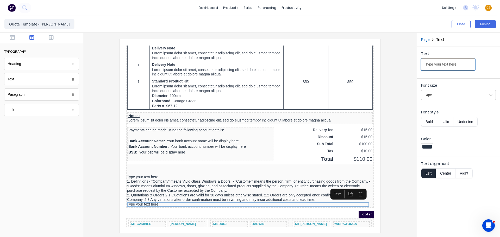
drag, startPoint x: 460, startPoint y: 63, endPoint x: 417, endPoint y: 63, distance: 43.0
click at [417, 63] on div "Text Type your text here" at bounding box center [458, 61] width 83 height 29
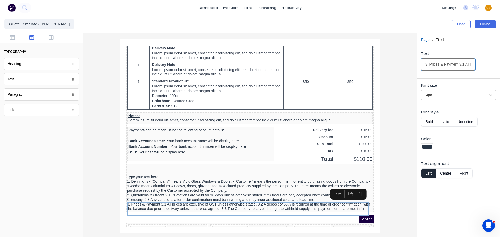
scroll to position [0, 441]
type input "3. Prices & Payment 3.1 All prices are exclusive of GST unless otherwise stated…"
click at [398, 127] on div at bounding box center [250, 136] width 325 height 194
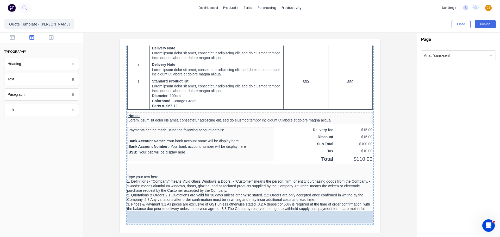
drag, startPoint x: 27, startPoint y: 83, endPoint x: 11, endPoint y: 173, distance: 91.4
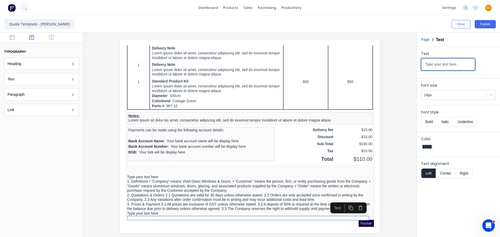
drag, startPoint x: 463, startPoint y: 64, endPoint x: 408, endPoint y: 64, distance: 54.7
click at [408, 64] on div "Close Publish Components typography Heading Heading Text Text Paragraph Paragra…" at bounding box center [250, 126] width 500 height 221
paste input "4. Delivery & Installation 4.1 Delivery dates are estimates only and subject to…"
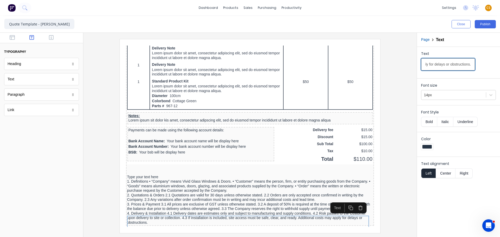
type input "4. Delivery & Installation 4.1 Delivery dates are estimates only and subject to…"
click at [93, 178] on div at bounding box center [250, 136] width 325 height 194
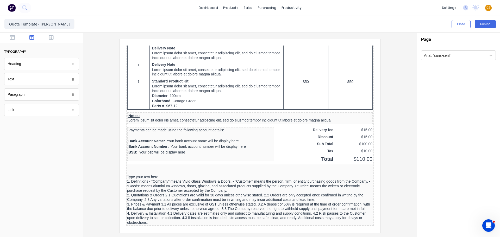
scroll to position [377, 0]
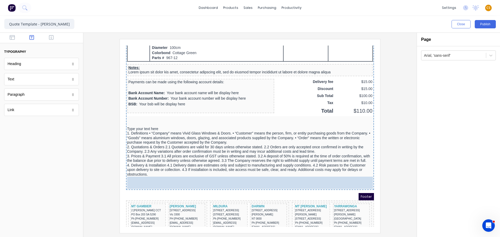
drag, startPoint x: 41, startPoint y: 79, endPoint x: 214, endPoint y: 131, distance: 181.2
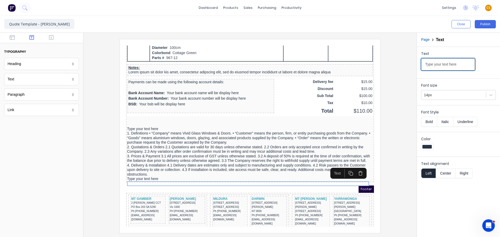
drag, startPoint x: 462, startPoint y: 65, endPoint x: 410, endPoint y: 64, distance: 51.6
click at [410, 64] on div "Close Publish Components typography Heading Heading Text Text Paragraph Paragra…" at bounding box center [250, 126] width 500 height 221
drag, startPoint x: 466, startPoint y: 63, endPoint x: 403, endPoint y: 64, distance: 63.8
click at [403, 64] on div "Close Publish Components typography Heading Heading Text Text Paragraph Paragra…" at bounding box center [250, 126] width 500 height 221
click at [461, 63] on input "Type your text here" at bounding box center [448, 64] width 54 height 12
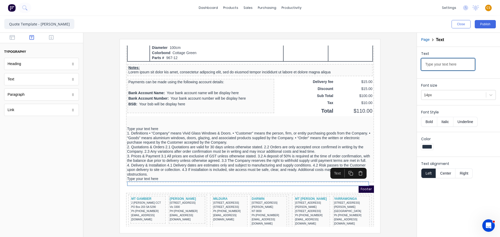
drag, startPoint x: 462, startPoint y: 63, endPoint x: 408, endPoint y: 64, distance: 53.9
click at [408, 64] on div "Close Publish Components typography Heading Heading Text Text Paragraph Paragra…" at bounding box center [250, 126] width 500 height 221
paste input "5. Product Specifications & Customer Responsibility 5.1 The Company manufacture…"
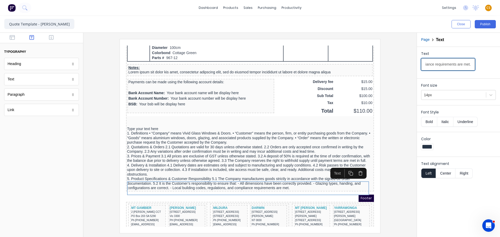
type input "5. Product Specifications & Customer Responsibility 5.1 The Company manufacture…"
click at [398, 107] on div at bounding box center [250, 136] width 325 height 194
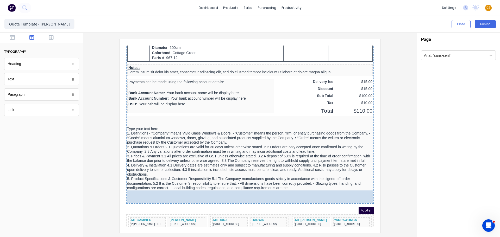
drag, startPoint x: 33, startPoint y: 82, endPoint x: 17, endPoint y: 153, distance: 72.8
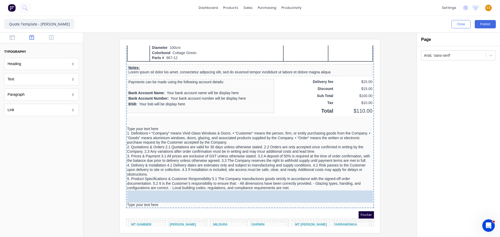
drag, startPoint x: 25, startPoint y: 79, endPoint x: 20, endPoint y: 151, distance: 72.1
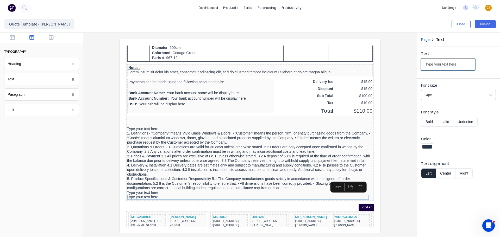
drag, startPoint x: 463, startPoint y: 63, endPoint x: 419, endPoint y: 63, distance: 43.8
click at [419, 63] on div "Text Type your text here" at bounding box center [458, 61] width 83 height 29
paste input "6. Signing in Good Order – Confirmation of Details Before production commences,…"
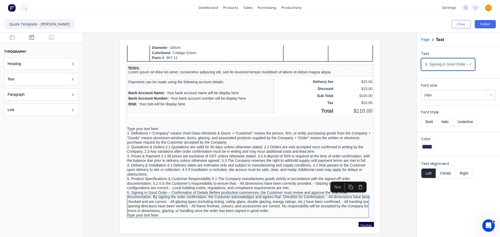
scroll to position [0, 1053]
type input "6. Signing in Good Order – Confirmation of Details Before production commences,…"
click at [402, 100] on div at bounding box center [250, 136] width 325 height 194
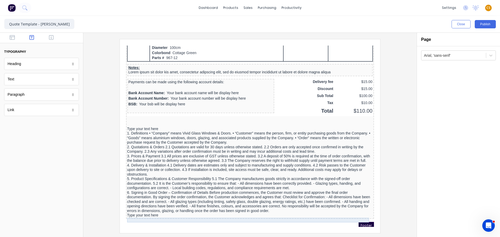
drag, startPoint x: 143, startPoint y: 214, endPoint x: 200, endPoint y: 200, distance: 58.8
click at [143, 212] on div "Type your text here" at bounding box center [244, 209] width 246 height 5
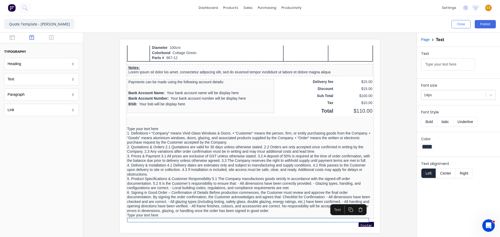
click at [460, 65] on input "Type your text here" at bounding box center [448, 64] width 54 height 12
drag, startPoint x: 460, startPoint y: 65, endPoint x: 416, endPoint y: 65, distance: 43.8
click at [416, 65] on div "Close Publish Components typography Heading Heading Text Text Paragraph Paragra…" at bounding box center [250, 126] width 500 height 221
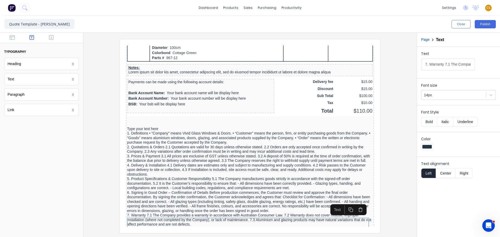
scroll to position [0, 499]
type input "7. Warranty 7.1 The Company provides a warranty in accordance with Australian C…"
click at [392, 145] on div at bounding box center [250, 136] width 325 height 194
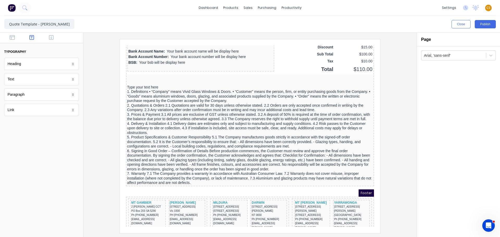
scroll to position [427, 0]
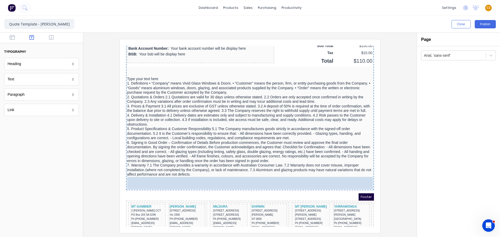
drag, startPoint x: 44, startPoint y: 80, endPoint x: 156, endPoint y: 184, distance: 153.4
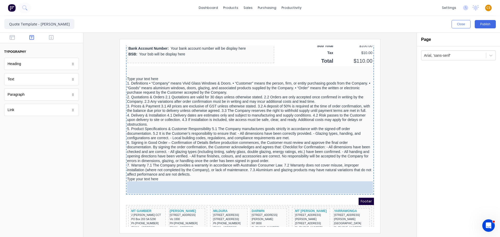
drag, startPoint x: 36, startPoint y: 80, endPoint x: 3, endPoint y: 127, distance: 58.0
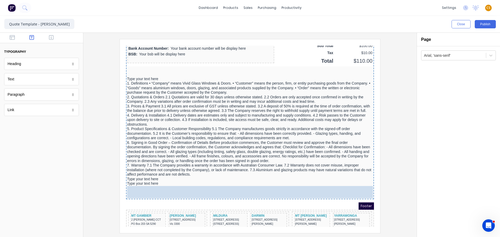
drag, startPoint x: 22, startPoint y: 81, endPoint x: 16, endPoint y: 152, distance: 72.2
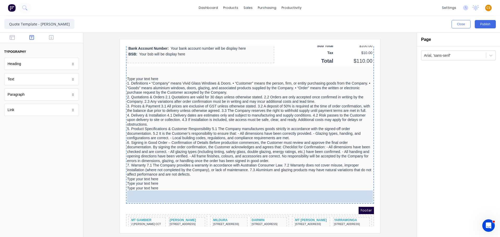
drag, startPoint x: 29, startPoint y: 81, endPoint x: 18, endPoint y: 154, distance: 74.4
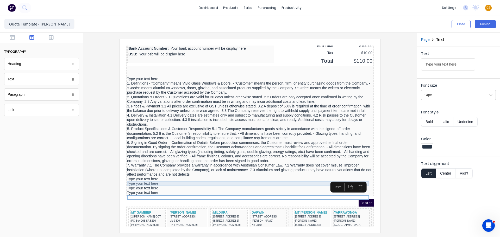
click at [132, 176] on div "Type your text here" at bounding box center [244, 173] width 246 height 5
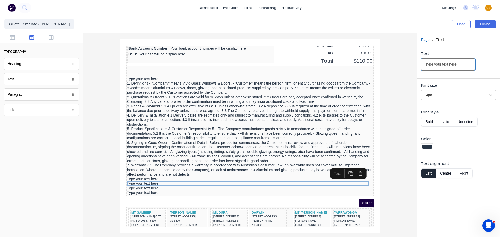
drag, startPoint x: 460, startPoint y: 65, endPoint x: 406, endPoint y: 65, distance: 53.2
click at [406, 65] on div "Close Publish Components typography Heading Heading Text Text Paragraph Paragra…" at bounding box center [250, 126] width 500 height 221
paste input "8. Liability 8.1 The Company’s liability is limited to repair or replacement of…"
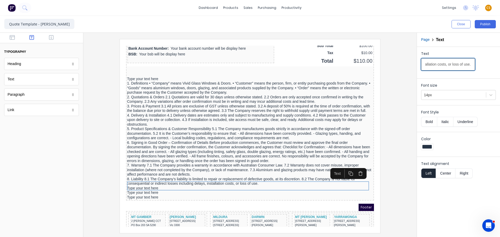
type input "8. Liability 8.1 The Company’s liability is limited to repair or replacement of…"
click at [393, 95] on div at bounding box center [250, 136] width 325 height 194
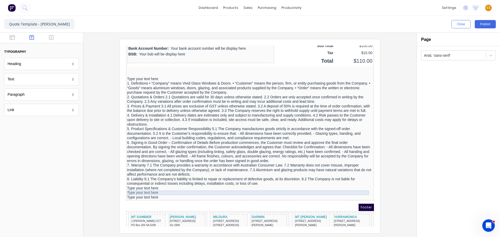
click at [186, 185] on div "Type your text here" at bounding box center [244, 182] width 246 height 5
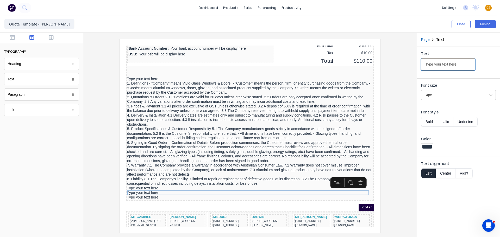
drag, startPoint x: 464, startPoint y: 64, endPoint x: 404, endPoint y: 65, distance: 59.9
click at [404, 65] on div "Close Publish Components typography Heading Heading Text Text Paragraph Paragra…" at bounding box center [250, 126] width 500 height 221
paste input "9. Cancellation & Returns 9.1 Custom-made goods cannot be cancelled or returned…"
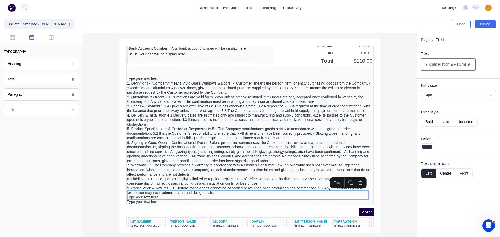
scroll to position [0, 284]
type input "9. Cancellation & Returns 9.1 Custom-made goods cannot be cancelled or returned…"
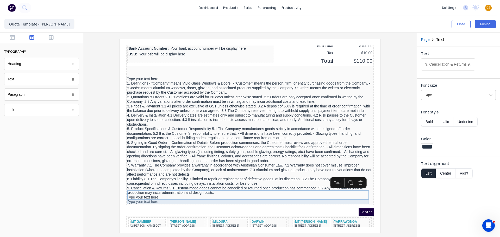
click at [151, 194] on div "Type your text here" at bounding box center [244, 191] width 246 height 5
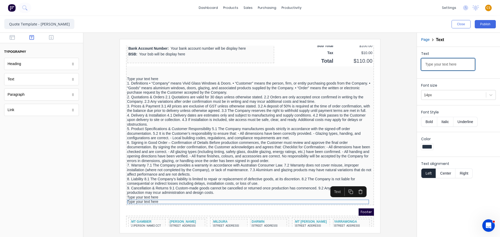
drag, startPoint x: 461, startPoint y: 66, endPoint x: 416, endPoint y: 66, distance: 45.6
click at [416, 66] on div "Close Publish Components typography Heading Heading Text Text Paragraph Paragra…" at bounding box center [250, 126] width 500 height 221
paste input "10. Governing Law These Terms and Conditions are governed by the laws of Victor…"
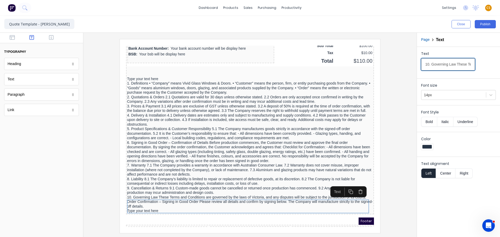
scroll to position [0, 462]
type input "10. Governing Law These Terms and Conditions are governed by the laws of Victor…"
click at [396, 150] on div at bounding box center [250, 136] width 325 height 194
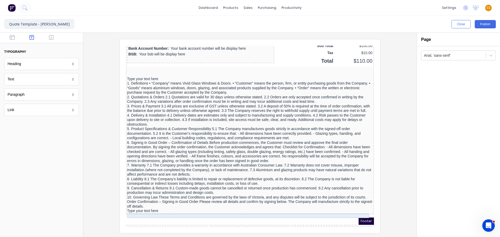
drag, startPoint x: 196, startPoint y: 210, endPoint x: 239, endPoint y: 183, distance: 50.8
click at [196, 207] on div "Type your text here" at bounding box center [244, 205] width 246 height 5
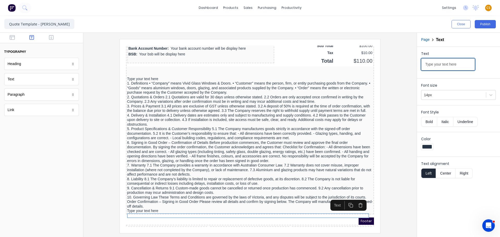
drag, startPoint x: 462, startPoint y: 65, endPoint x: 410, endPoint y: 65, distance: 52.1
click at [410, 65] on div "Close Publish Components typography Heading Heading Text Text Paragraph Paragra…" at bounding box center [250, 126] width 500 height 221
type input "Customer Name:……………………………………………………………………………………………………………………………… Company Name (if…"
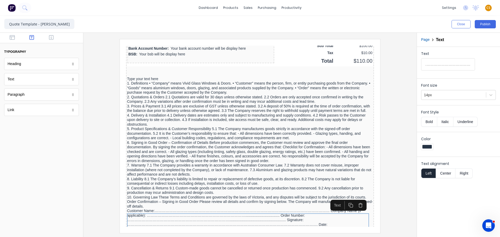
scroll to position [0, 0]
click at [443, 65] on input "Customer Name:……………………………………………………………………………………………………………………………… Company Name (if…" at bounding box center [448, 64] width 54 height 12
drag, startPoint x: 425, startPoint y: 64, endPoint x: 491, endPoint y: 65, distance: 65.9
click at [491, 65] on div "Text Customer Name:……………………………………………………………………………………………………………………………… Company Nam…" at bounding box center [458, 62] width 75 height 22
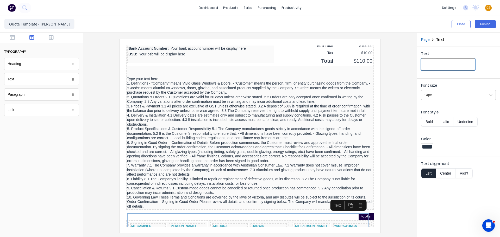
scroll to position [0, 0]
click at [433, 64] on input "Text" at bounding box center [448, 64] width 54 height 12
paste input "Customer Name: ………………………………………………………………………………"
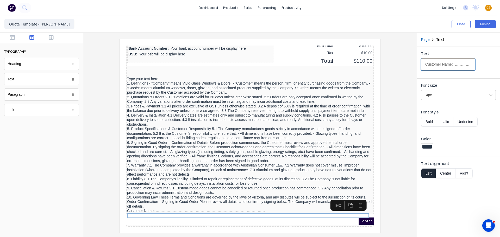
scroll to position [0, 70]
type input "Customer Name: ………………………………………………………………………………"
click at [402, 118] on div at bounding box center [250, 136] width 325 height 194
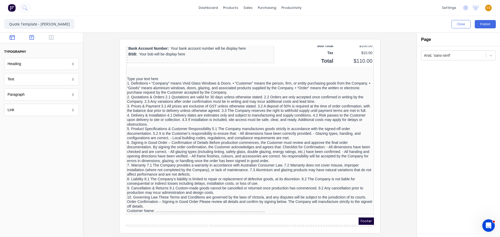
click at [12, 37] on icon "button" at bounding box center [12, 37] width 5 height 5
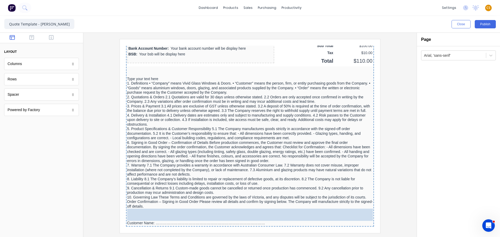
drag, startPoint x: 25, startPoint y: 96, endPoint x: 52, endPoint y: 166, distance: 74.5
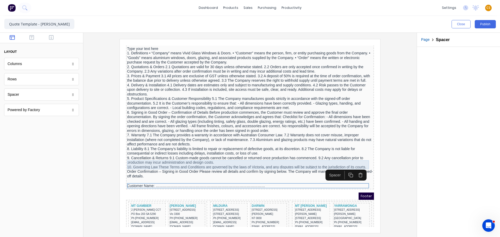
scroll to position [469, 0]
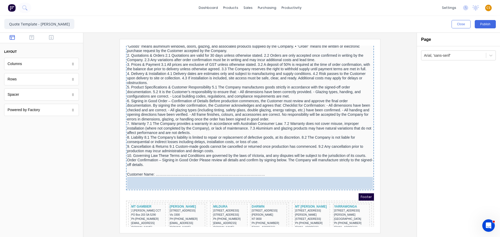
drag, startPoint x: 20, startPoint y: 98, endPoint x: 49, endPoint y: 146, distance: 56.5
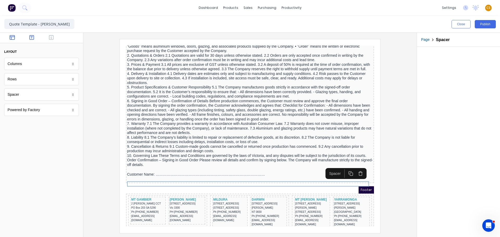
click at [34, 36] on icon "button" at bounding box center [31, 37] width 5 height 5
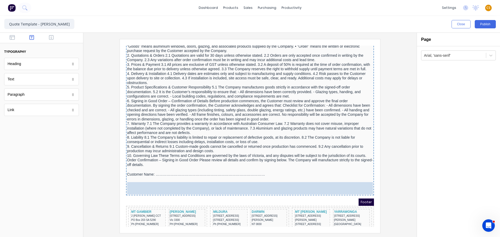
drag, startPoint x: 22, startPoint y: 83, endPoint x: 48, endPoint y: 149, distance: 70.4
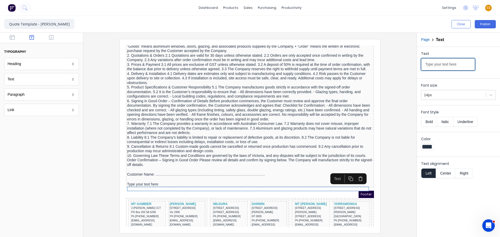
drag, startPoint x: 423, startPoint y: 64, endPoint x: 469, endPoint y: 63, distance: 46.1
click at [469, 63] on input "Type your text here" at bounding box center [448, 64] width 54 height 12
paste input "Company Name (if applicable): ………………………………………………………………………………"
type input "Company Name (if applicable): ………………………………………………………………………………"
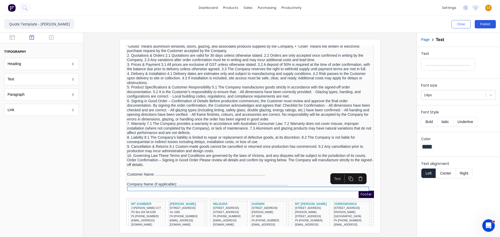
click at [483, 26] on button "Publish" at bounding box center [485, 24] width 21 height 8
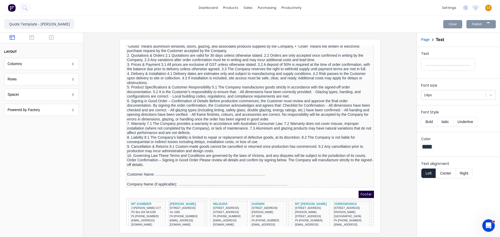
scroll to position [0, 0]
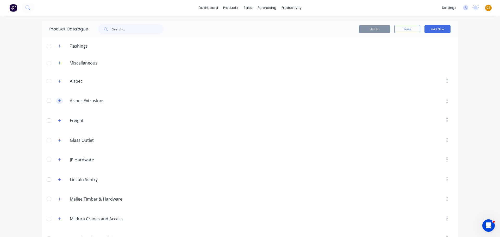
click at [58, 101] on icon "button" at bounding box center [59, 101] width 3 height 4
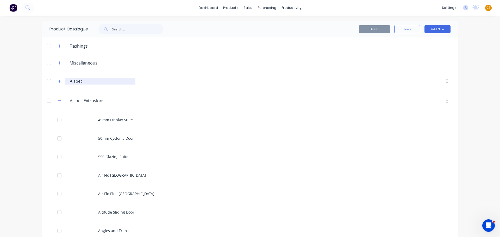
click at [87, 81] on input "Alspec" at bounding box center [101, 81] width 62 height 6
type input "Alspec Hardware"
click at [20, 123] on div "dashboard products sales purchasing productivity dashboard products Product Cat…" at bounding box center [250, 118] width 500 height 237
click at [90, 100] on input "Alspec Extrusions" at bounding box center [101, 101] width 62 height 6
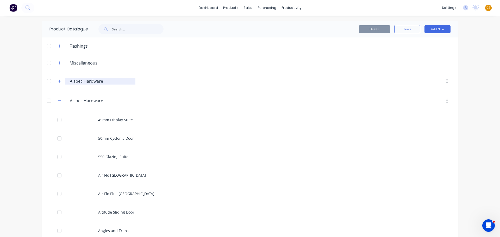
type input "Alspec Hardware"
click at [88, 80] on input "Alspec Hardware" at bounding box center [101, 81] width 62 height 6
type input "Alspec Extrusions"
click at [16, 95] on div "dashboard products sales purchasing productivity dashboard products Product Cat…" at bounding box center [250, 118] width 500 height 237
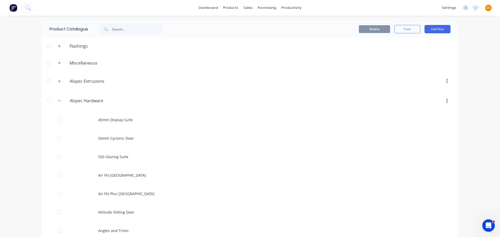
click at [16, 95] on div "dashboard products sales purchasing productivity dashboard products Product Cat…" at bounding box center [250, 118] width 500 height 237
click at [106, 100] on input "Alspec Hardware" at bounding box center [101, 101] width 62 height 6
click at [102, 100] on input "Alspec Hardware EID file)" at bounding box center [101, 101] width 62 height 6
type input "Alspec Hardware (EID file)"
click at [21, 136] on div "dashboard products sales purchasing productivity dashboard products Product Cat…" at bounding box center [250, 118] width 500 height 237
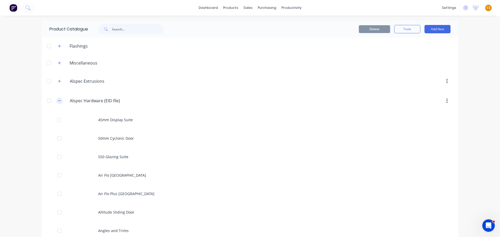
click at [58, 100] on icon "button" at bounding box center [59, 101] width 3 height 4
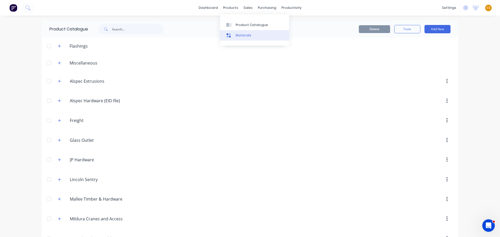
click at [240, 36] on div "Materials" at bounding box center [244, 35] width 16 height 5
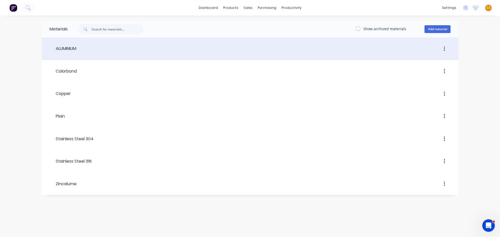
click at [78, 52] on div at bounding box center [263, 48] width 374 height 9
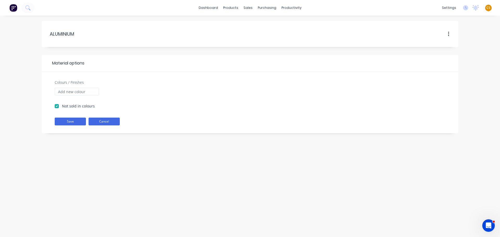
click at [102, 123] on button "Cancel" at bounding box center [104, 122] width 31 height 8
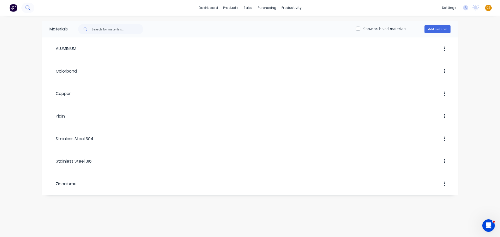
click at [29, 8] on icon at bounding box center [27, 7] width 4 height 4
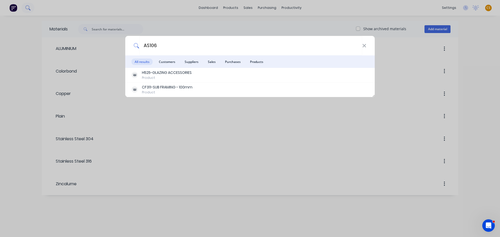
type input "AS106"
click at [366, 45] on icon at bounding box center [364, 46] width 4 height 6
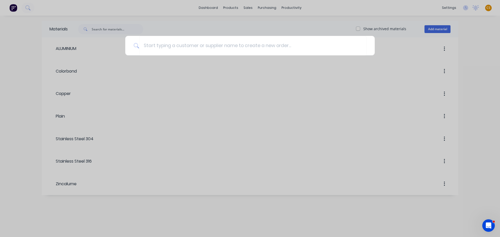
click at [362, 7] on div at bounding box center [250, 118] width 500 height 237
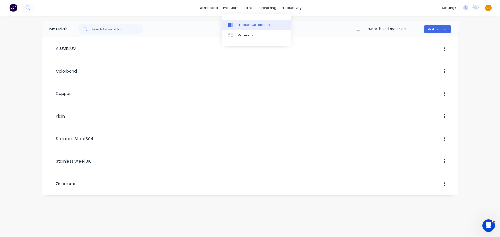
click at [245, 26] on div "Product Catalogue" at bounding box center [254, 25] width 32 height 5
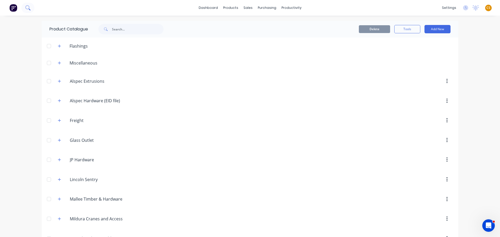
click at [29, 7] on icon at bounding box center [27, 7] width 5 height 5
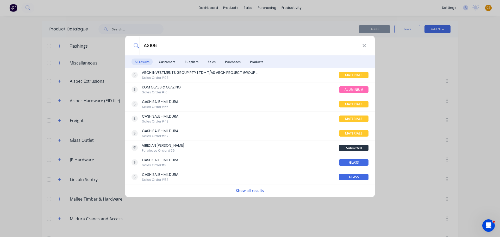
type input "AS106"
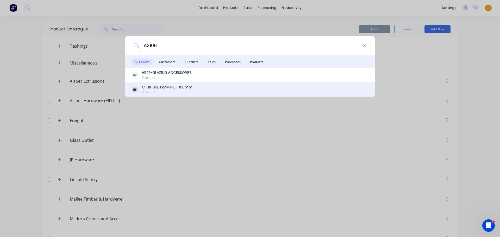
click at [168, 90] on div "CF311-SUB FRAMING - 100mm" at bounding box center [167, 87] width 51 height 5
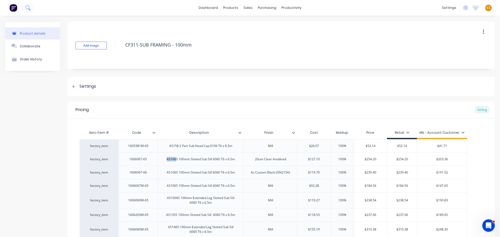
click at [29, 8] on icon at bounding box center [27, 7] width 5 height 5
type textarea "x"
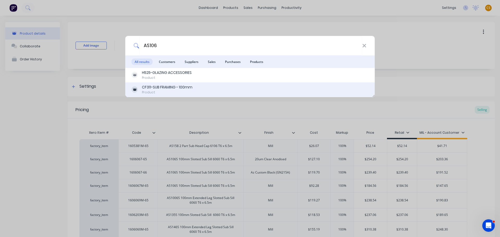
type input "AS106"
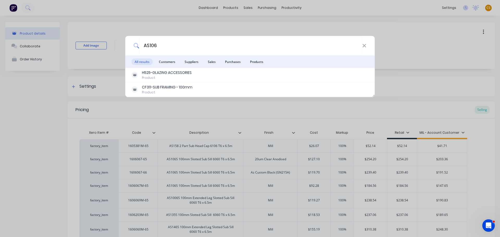
click at [154, 93] on div "Product" at bounding box center [167, 92] width 51 height 5
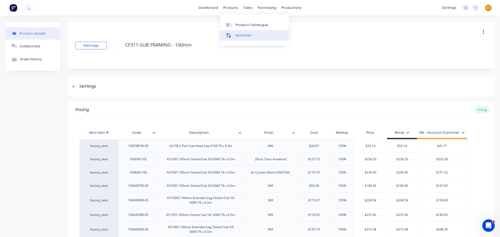
click at [239, 35] on div "Materials" at bounding box center [244, 35] width 16 height 5
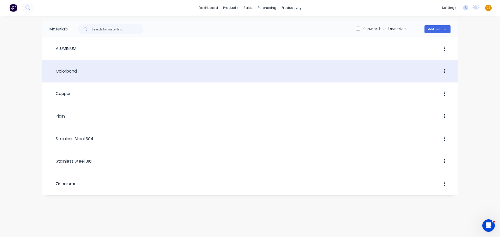
click at [69, 72] on div "Colorbond" at bounding box center [63, 71] width 27 height 6
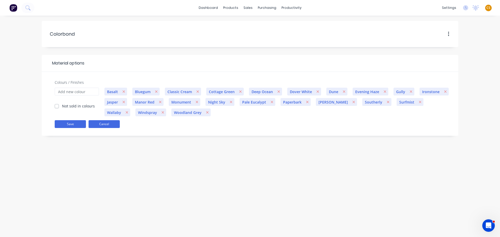
click at [93, 125] on button "Cancel" at bounding box center [104, 124] width 31 height 8
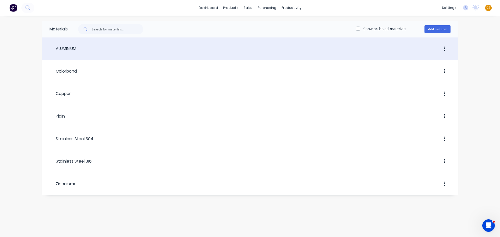
click at [73, 51] on div "ALUMINIUM" at bounding box center [63, 49] width 27 height 6
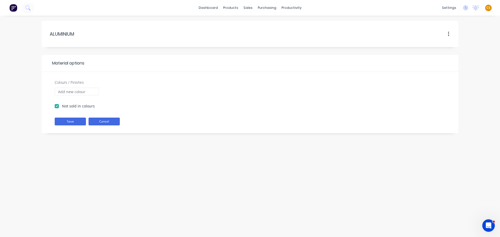
click at [108, 122] on button "Cancel" at bounding box center [104, 122] width 31 height 8
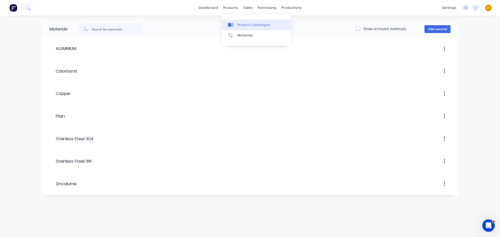
click at [248, 24] on div "Product Catalogue" at bounding box center [254, 25] width 32 height 5
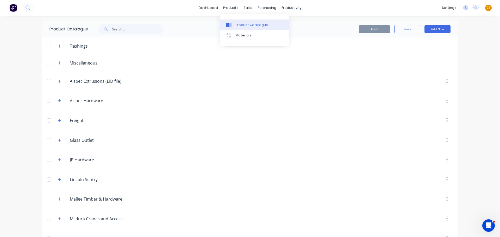
click at [244, 26] on div "Product Catalogue" at bounding box center [252, 25] width 32 height 5
click at [240, 26] on div "Product Catalogue" at bounding box center [252, 25] width 32 height 5
click at [242, 35] on div "Materials" at bounding box center [244, 35] width 16 height 5
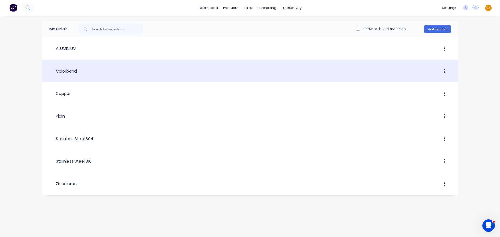
click at [63, 73] on div "Colorbond" at bounding box center [63, 71] width 27 height 6
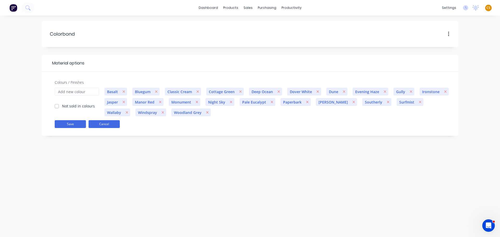
click at [106, 123] on button "Cancel" at bounding box center [104, 124] width 31 height 8
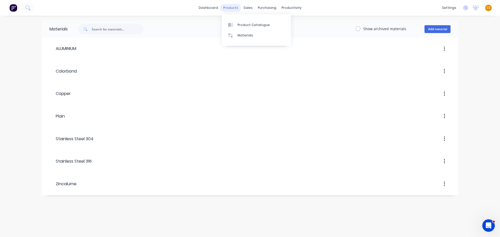
click at [231, 7] on div "products" at bounding box center [231, 8] width 20 height 8
click at [249, 26] on div "Product Catalogue" at bounding box center [254, 25] width 32 height 5
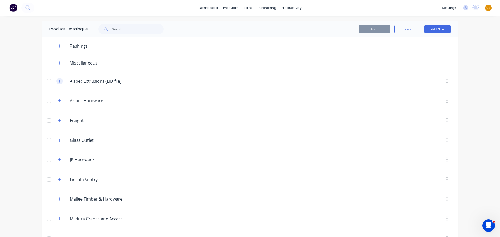
click at [58, 82] on icon "button" at bounding box center [59, 81] width 3 height 4
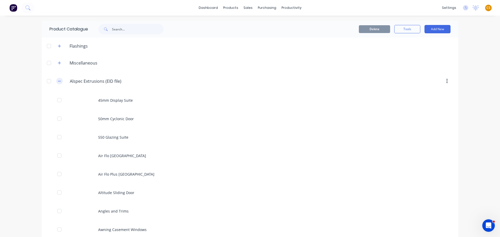
click at [58, 81] on icon "button" at bounding box center [59, 81] width 3 height 4
